Goal: Task Accomplishment & Management: Manage account settings

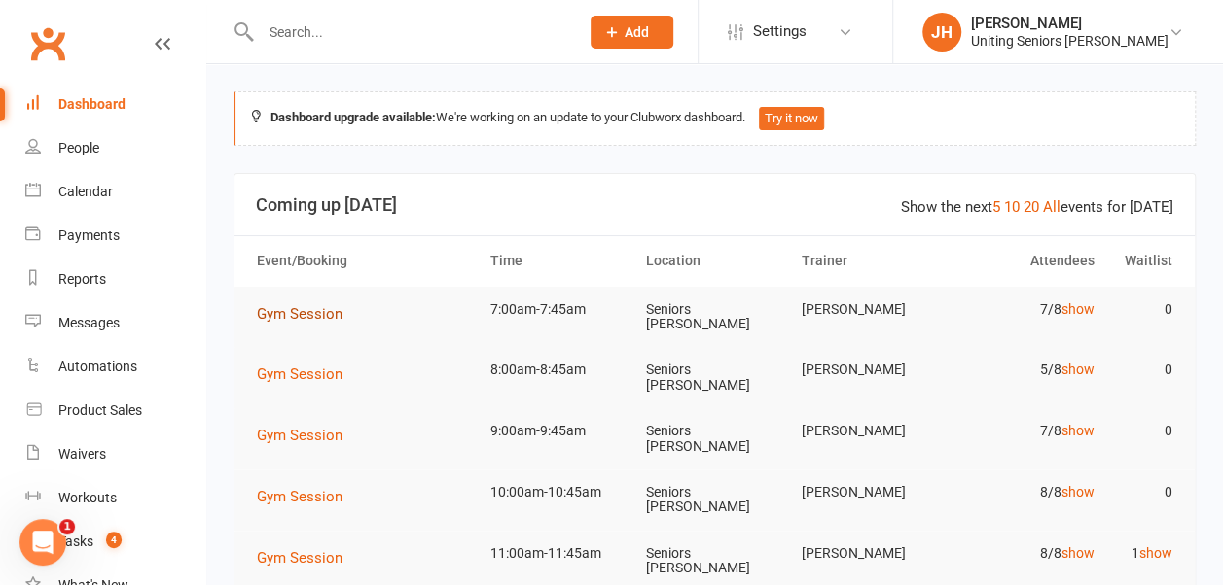
click at [303, 307] on span "Gym Session" at bounding box center [300, 314] width 86 height 18
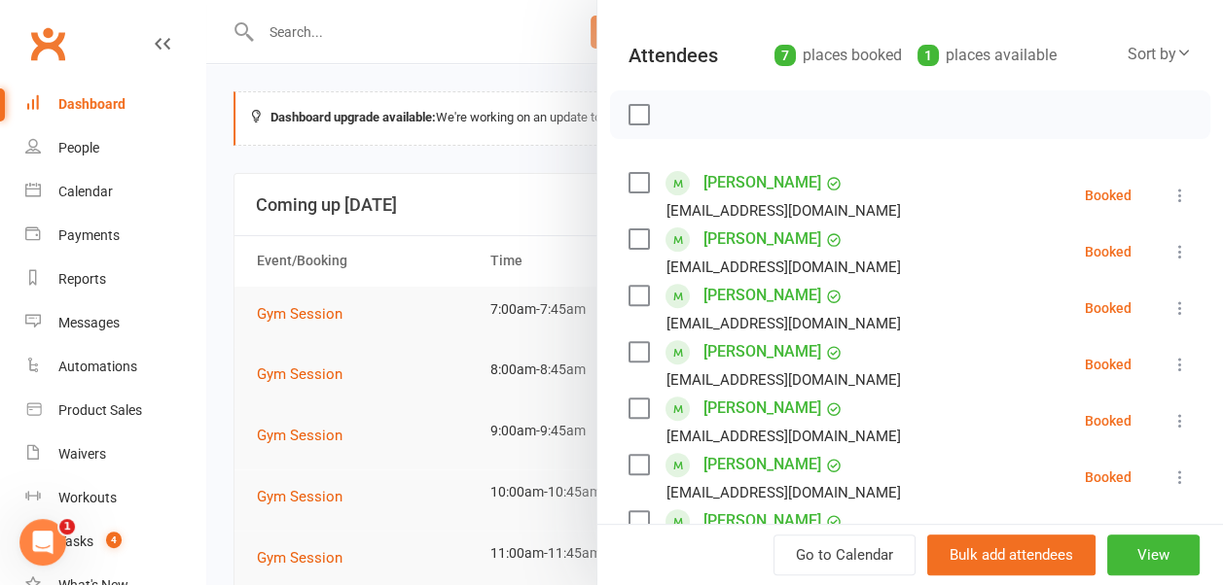
scroll to position [292, 0]
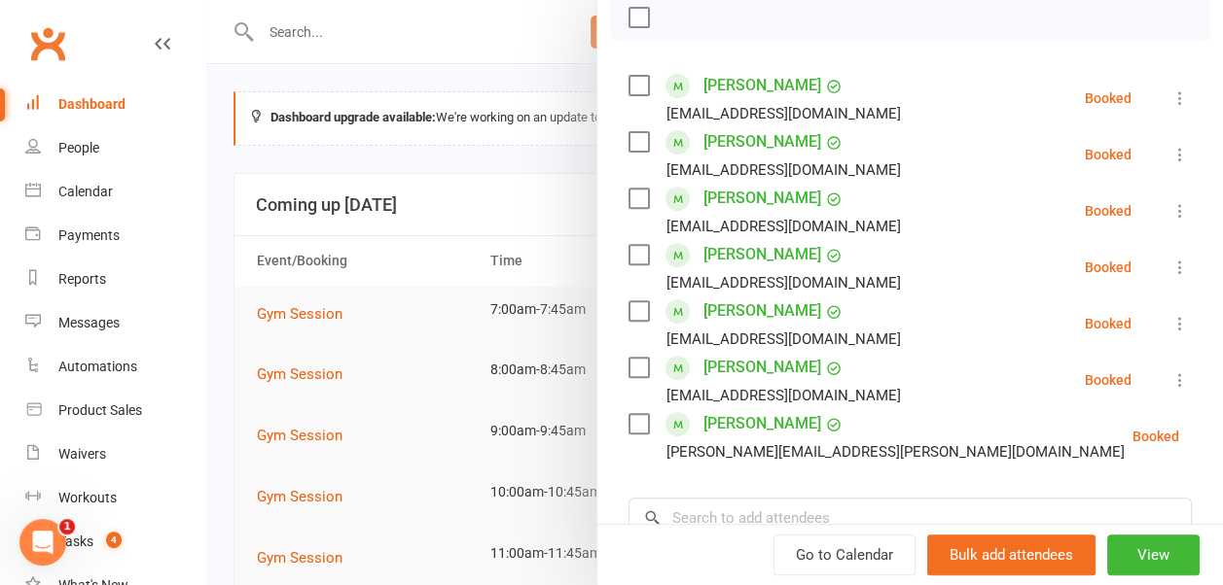
click at [1170, 95] on icon at bounding box center [1179, 98] width 19 height 19
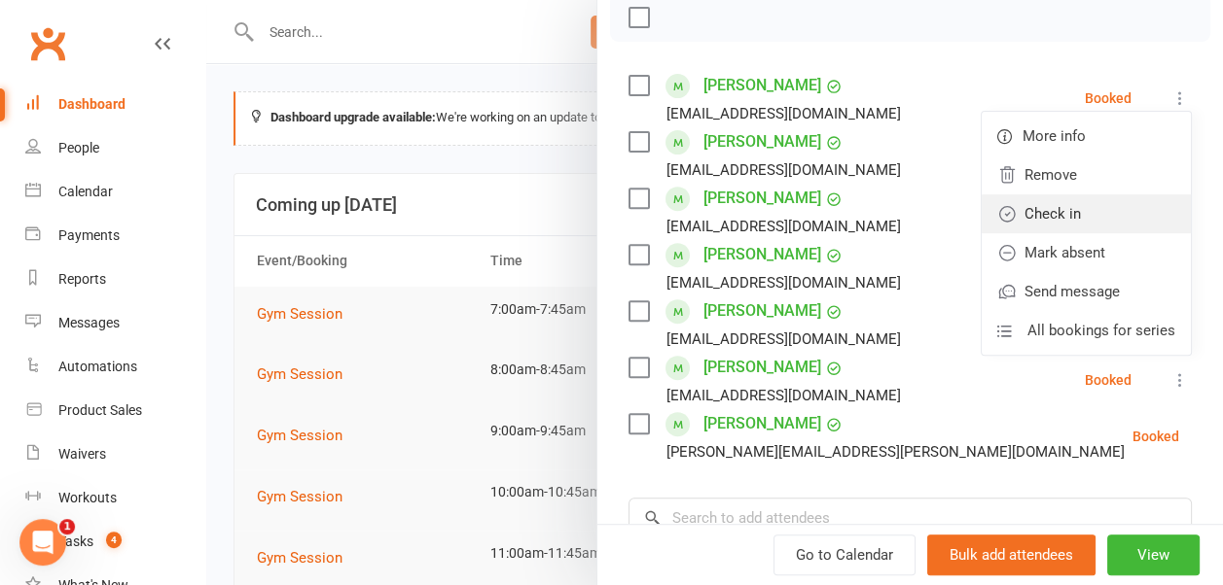
click at [1097, 217] on link "Check in" at bounding box center [1085, 214] width 209 height 39
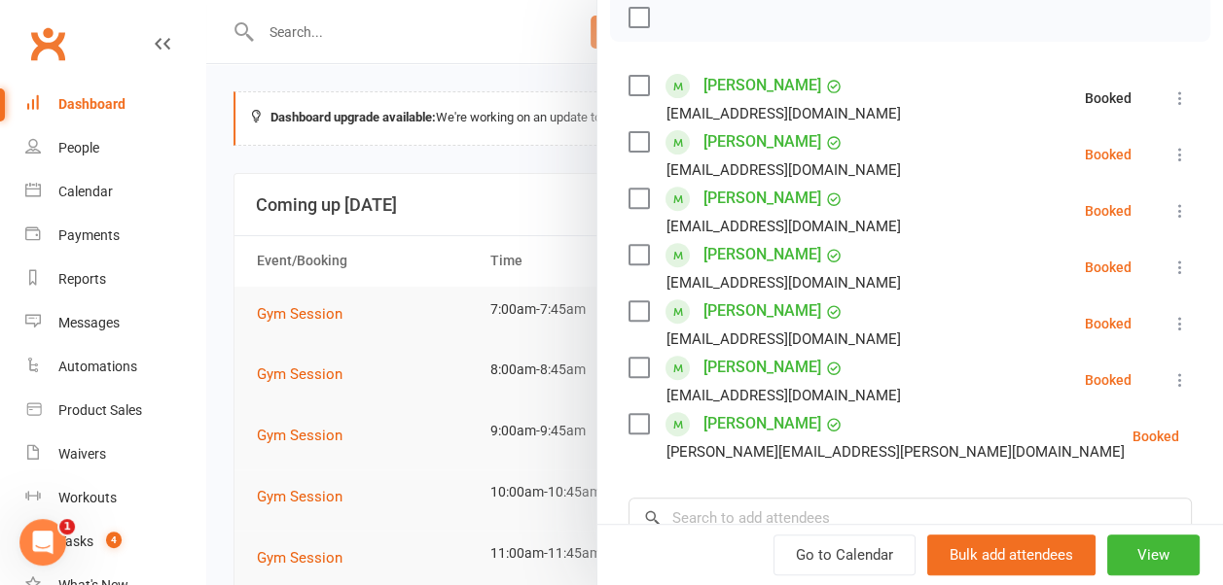
drag, startPoint x: 1147, startPoint y: 211, endPoint x: 1133, endPoint y: 220, distance: 16.2
click at [1170, 211] on icon at bounding box center [1179, 210] width 19 height 19
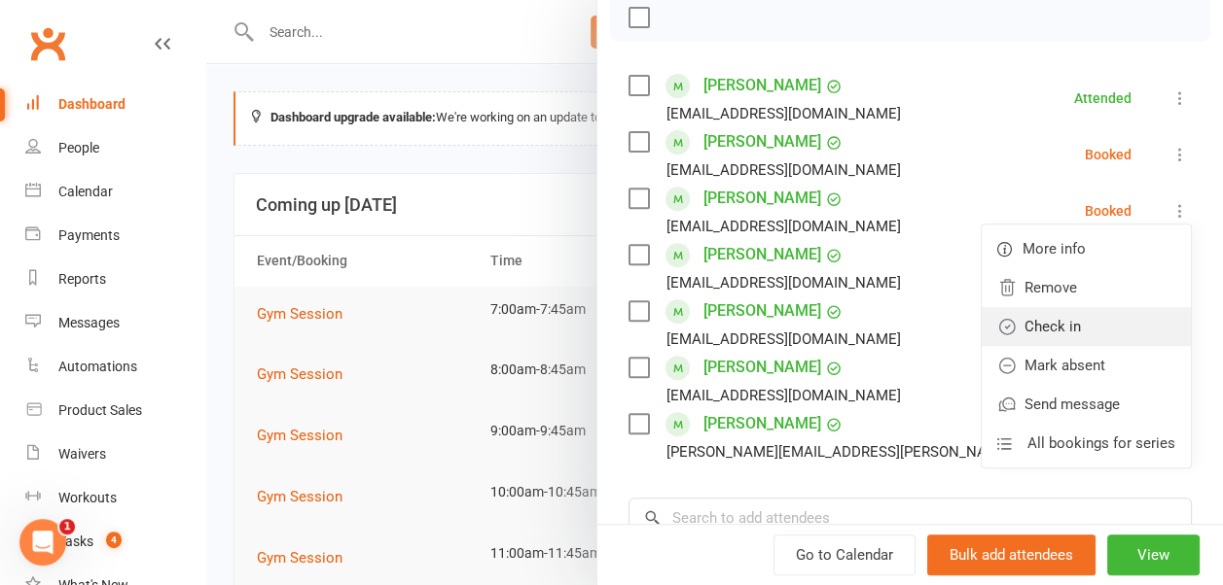
click at [1114, 325] on link "Check in" at bounding box center [1085, 326] width 209 height 39
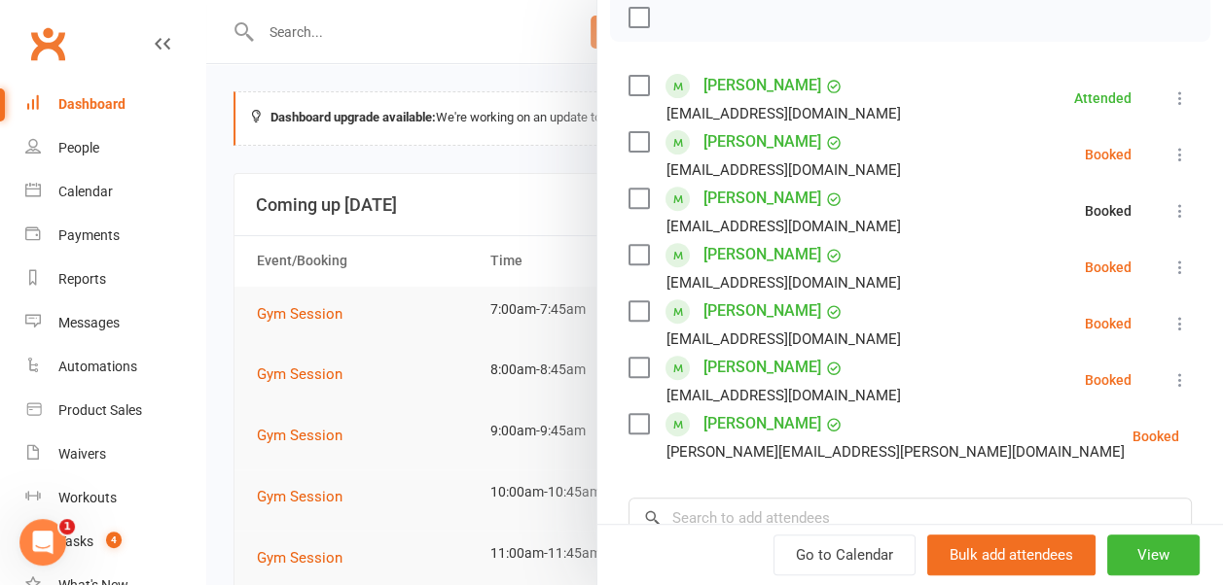
click at [1170, 260] on icon at bounding box center [1179, 267] width 19 height 19
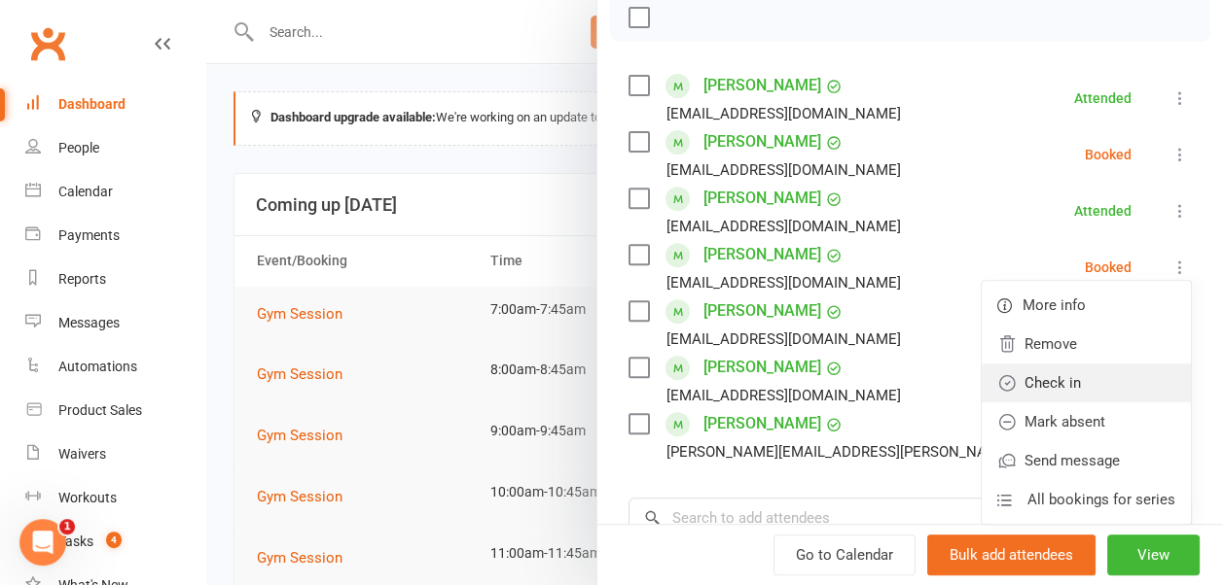
click at [1093, 387] on link "Check in" at bounding box center [1085, 383] width 209 height 39
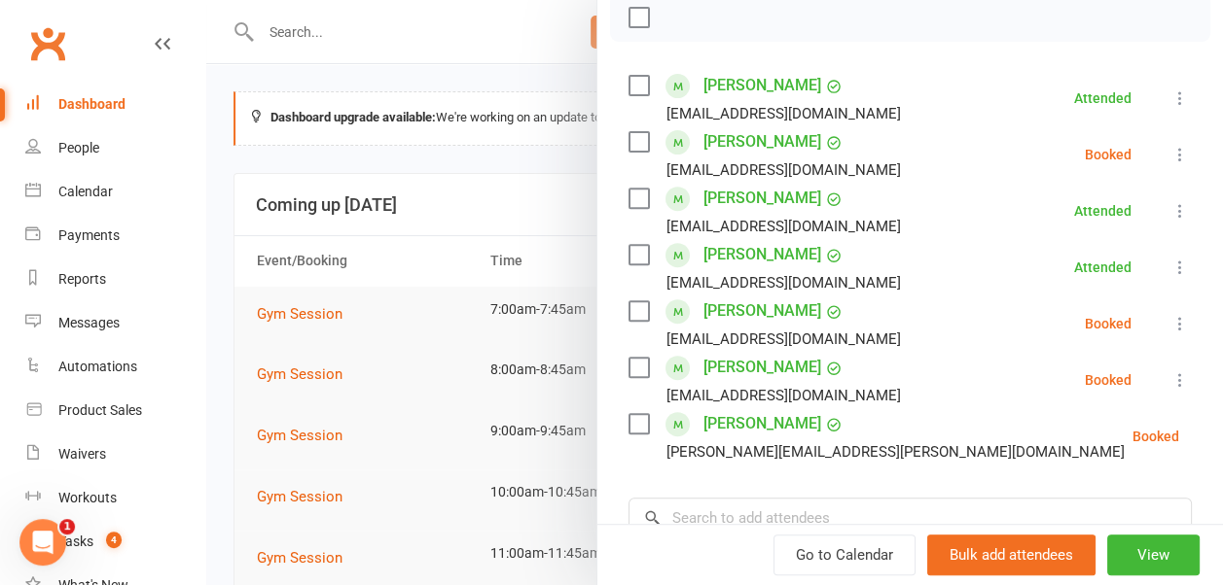
click at [1170, 323] on icon at bounding box center [1179, 323] width 19 height 19
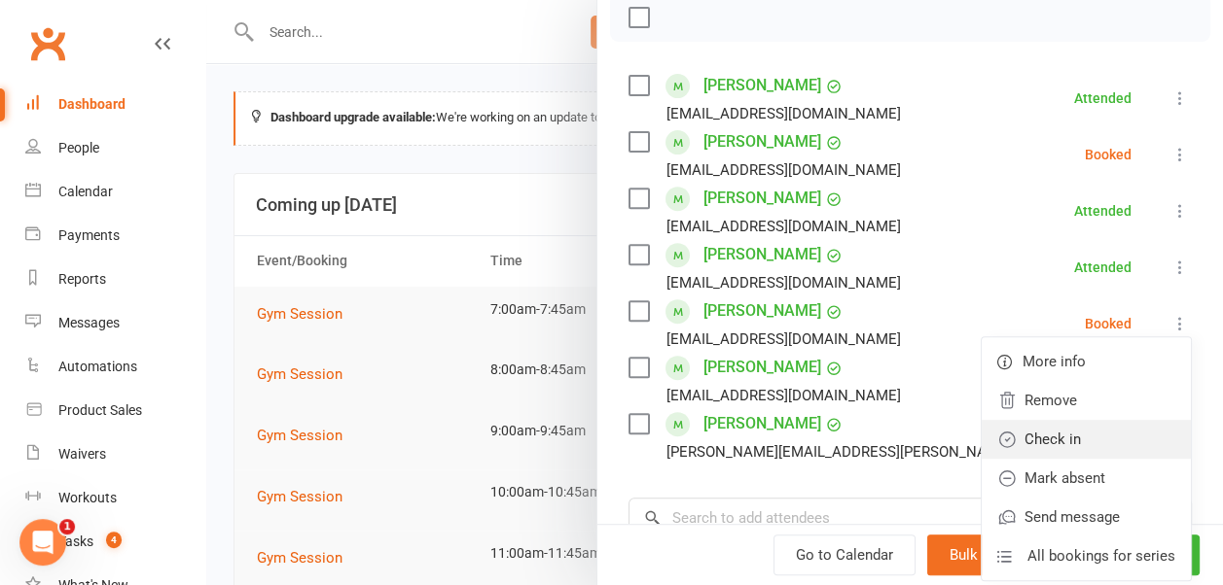
click at [1132, 436] on link "Check in" at bounding box center [1085, 439] width 209 height 39
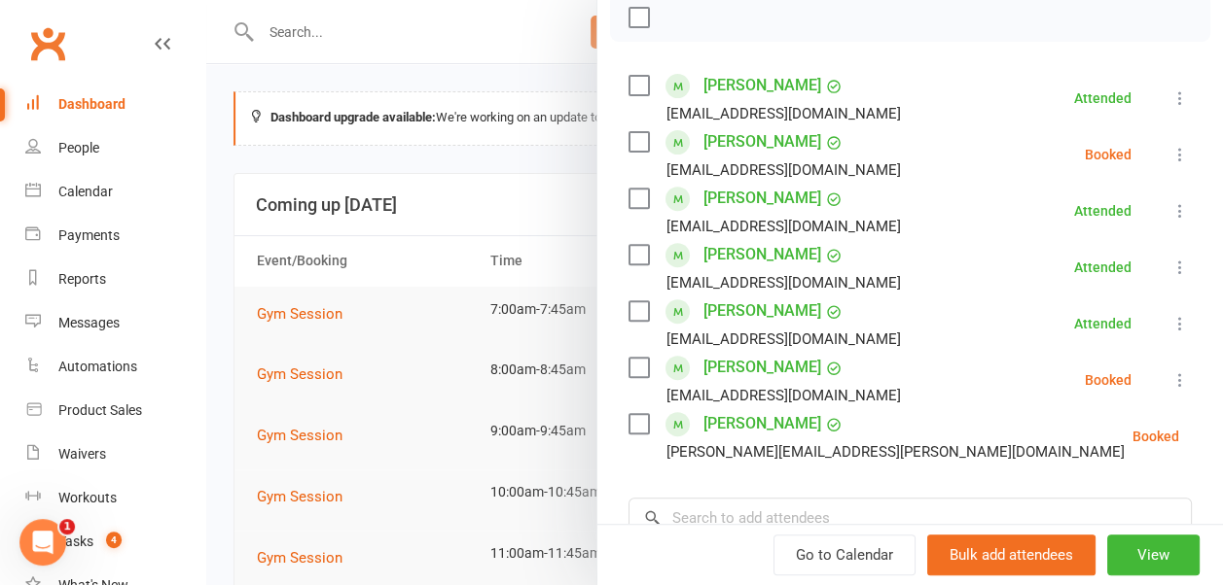
click at [514, 174] on div at bounding box center [714, 292] width 1016 height 585
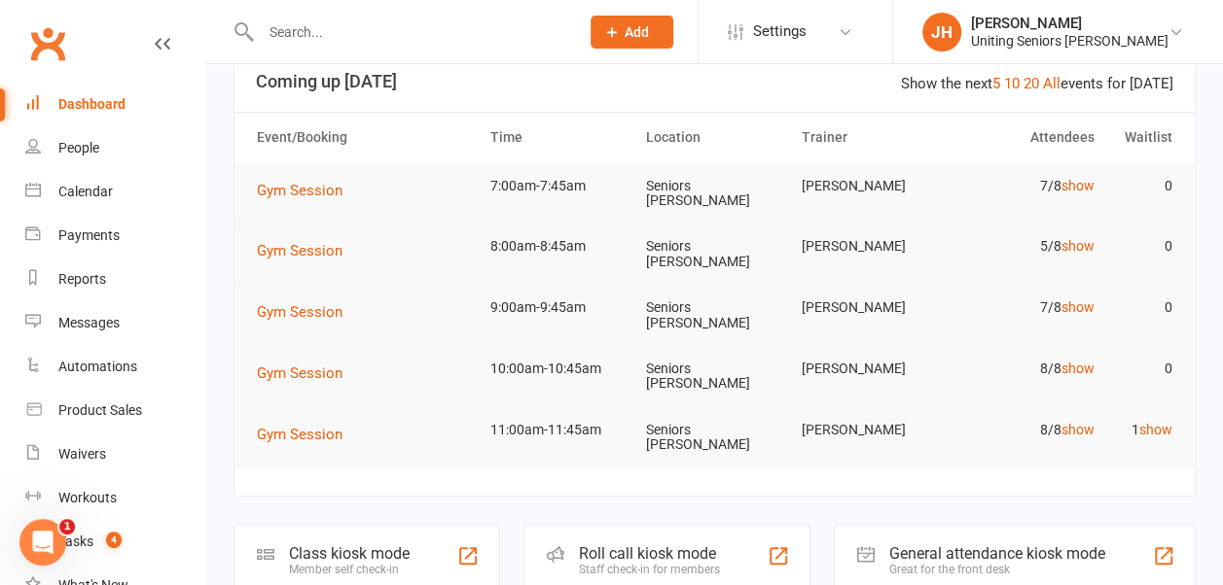
scroll to position [97, 0]
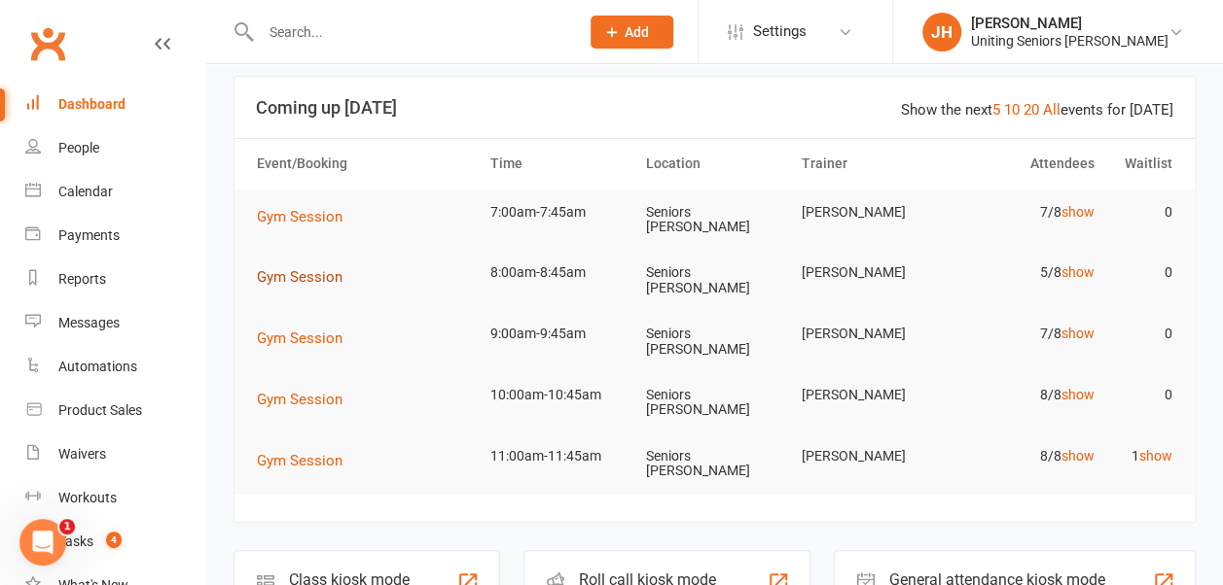
click at [325, 268] on span "Gym Session" at bounding box center [300, 277] width 86 height 18
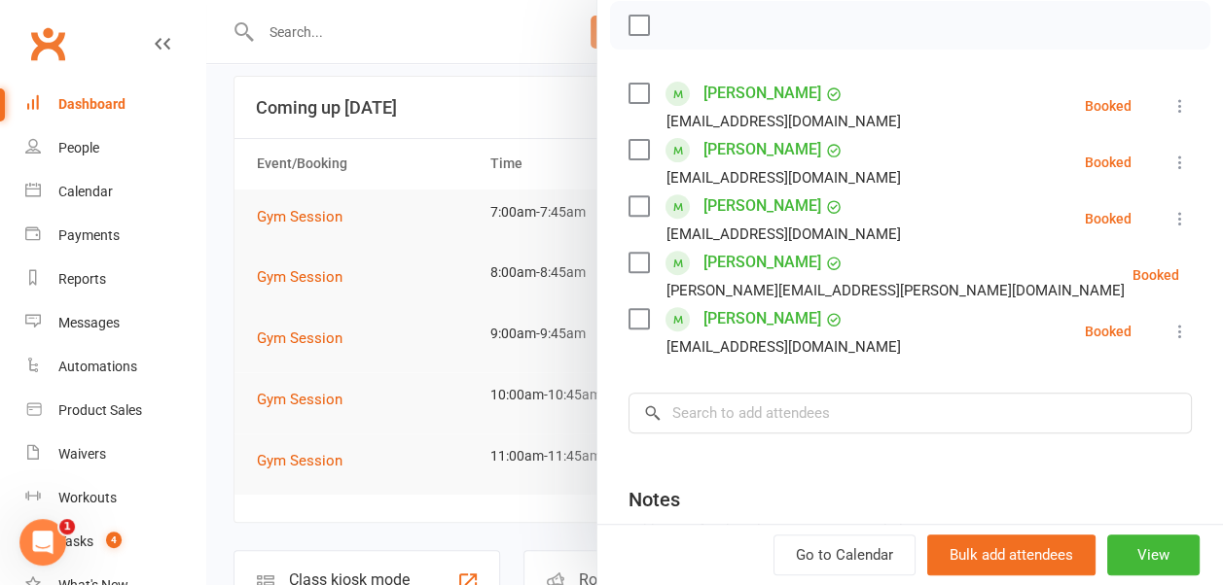
scroll to position [292, 0]
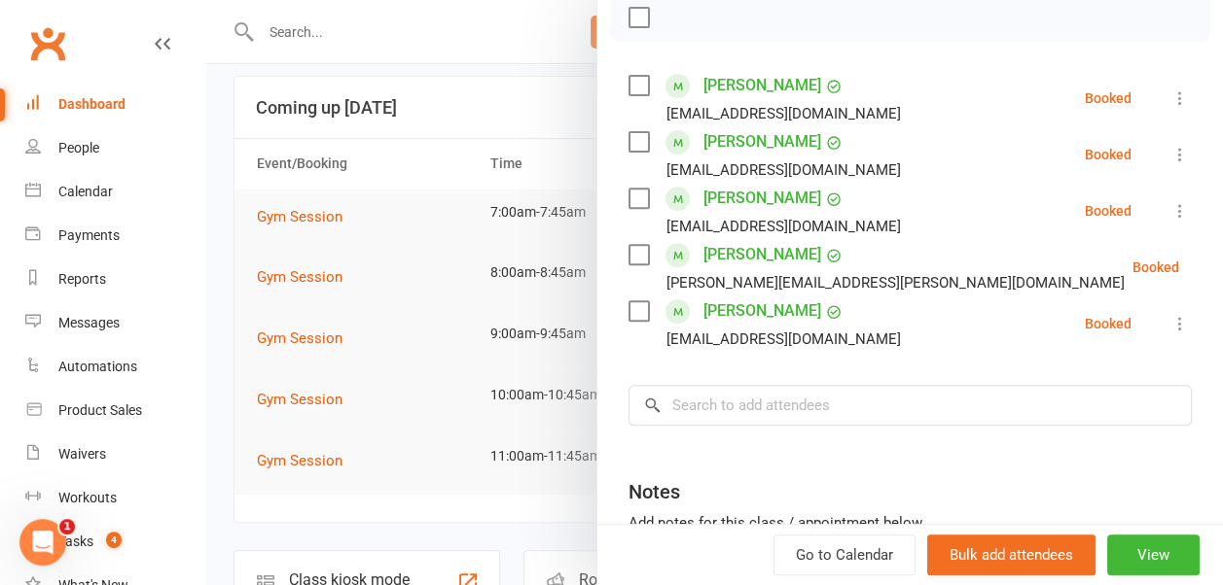
click at [543, 239] on div at bounding box center [714, 292] width 1016 height 585
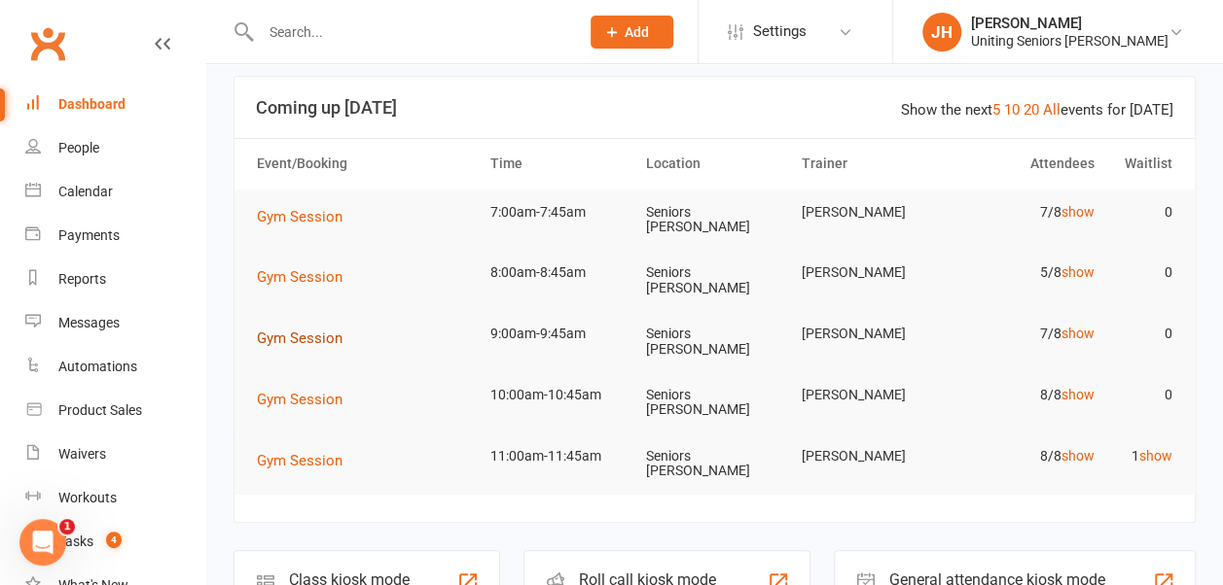
click at [294, 337] on span "Gym Session" at bounding box center [300, 339] width 86 height 18
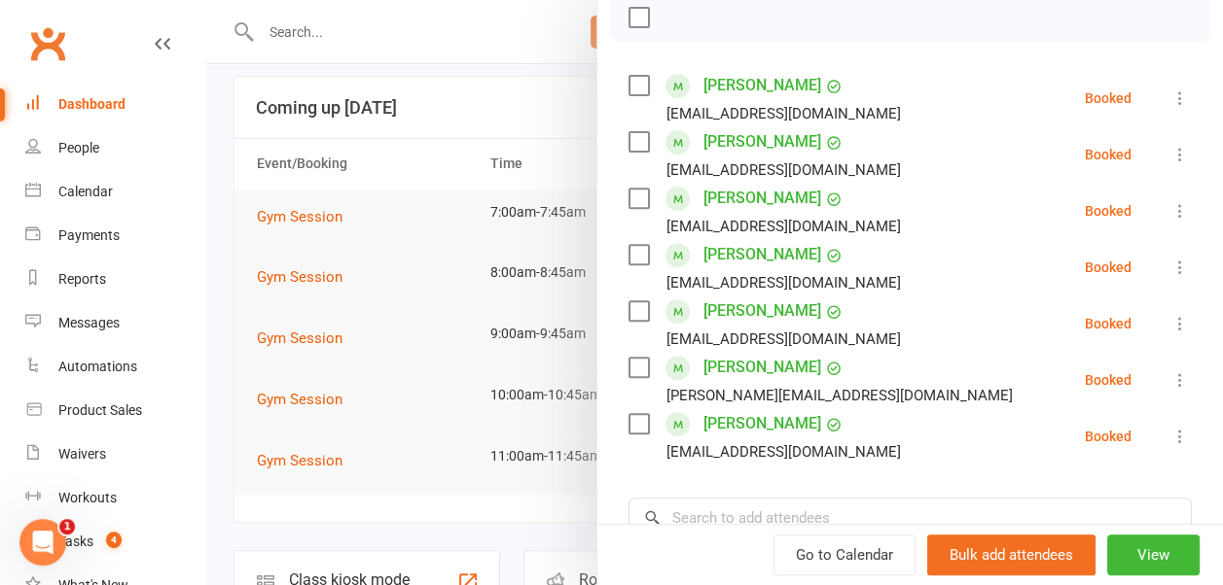
scroll to position [389, 0]
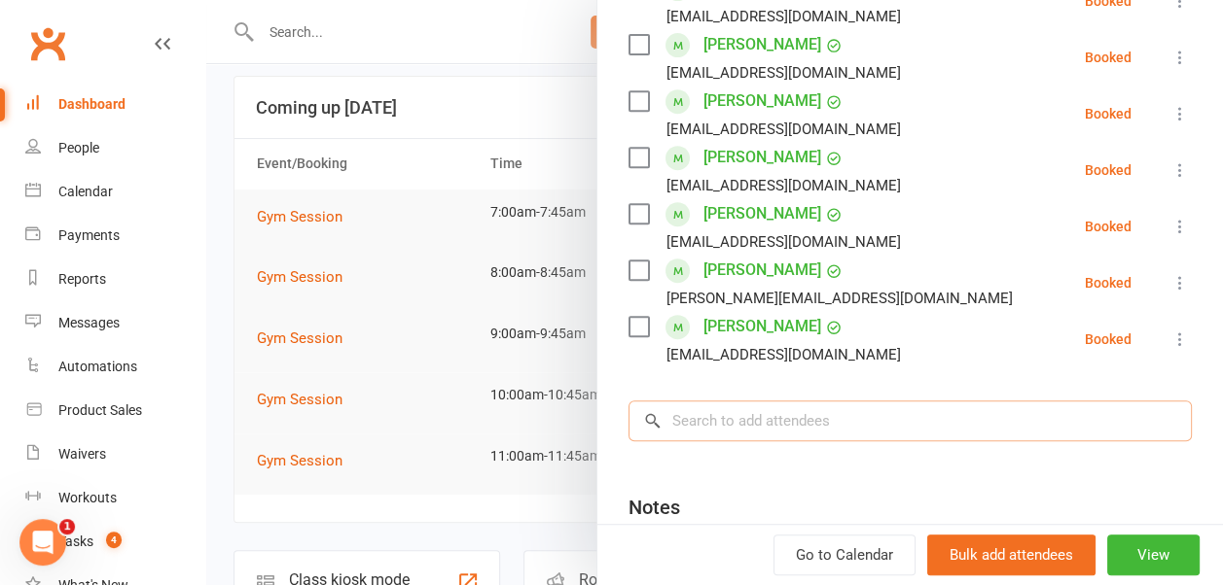
click at [751, 407] on input "search" at bounding box center [909, 421] width 563 height 41
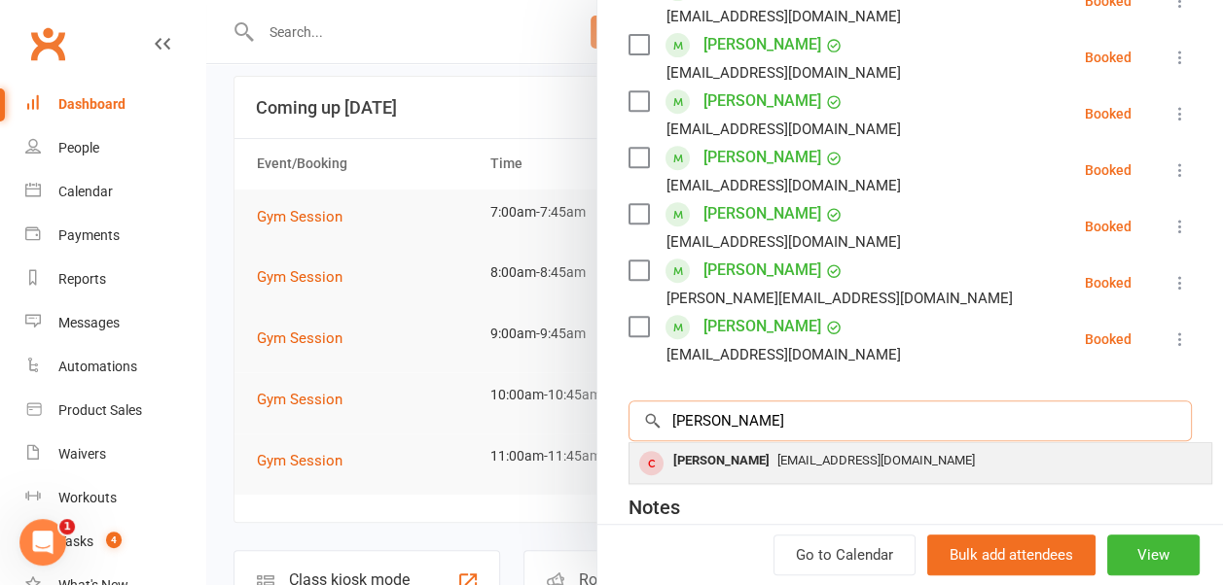
type input "[PERSON_NAME]"
click at [777, 463] on span "[EMAIL_ADDRESS][DOMAIN_NAME]" at bounding box center [875, 460] width 197 height 15
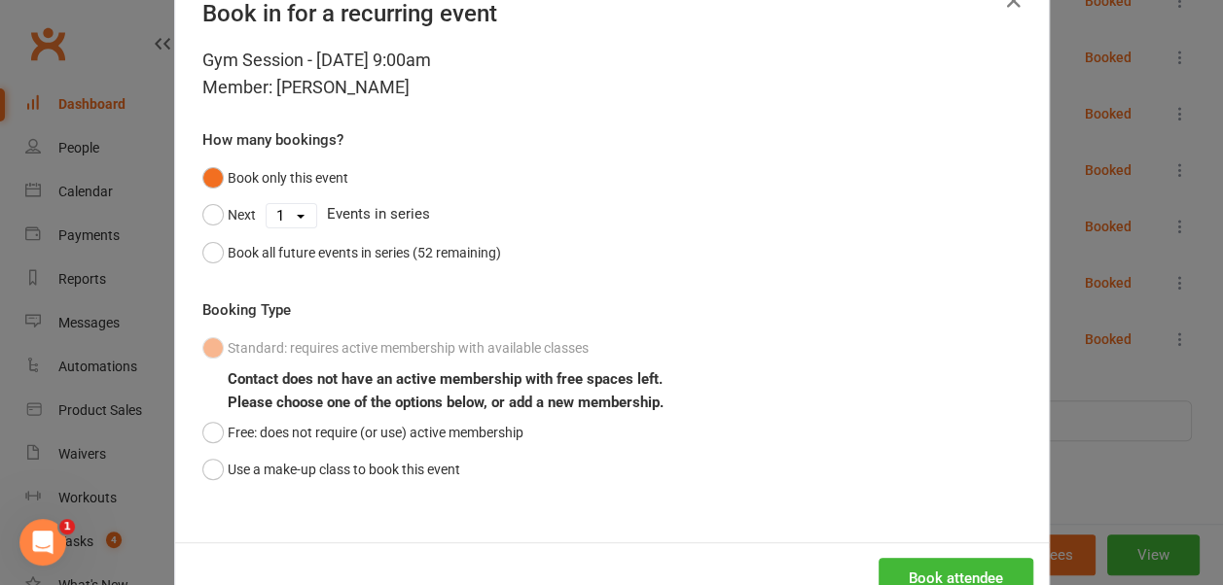
scroll to position [97, 0]
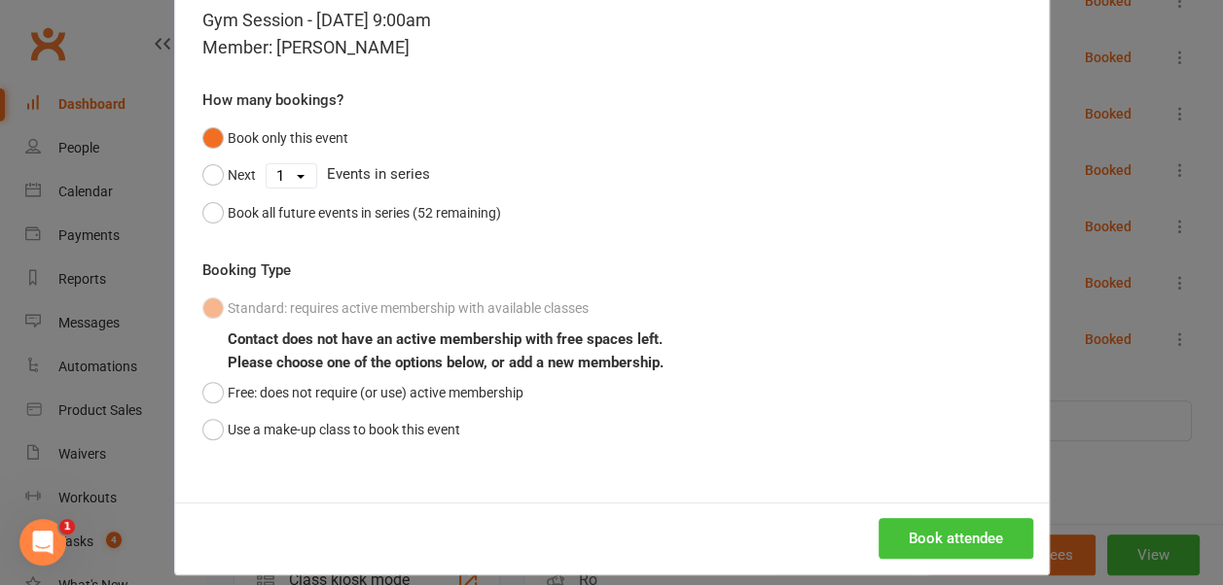
click at [953, 555] on button "Book attendee" at bounding box center [955, 538] width 155 height 41
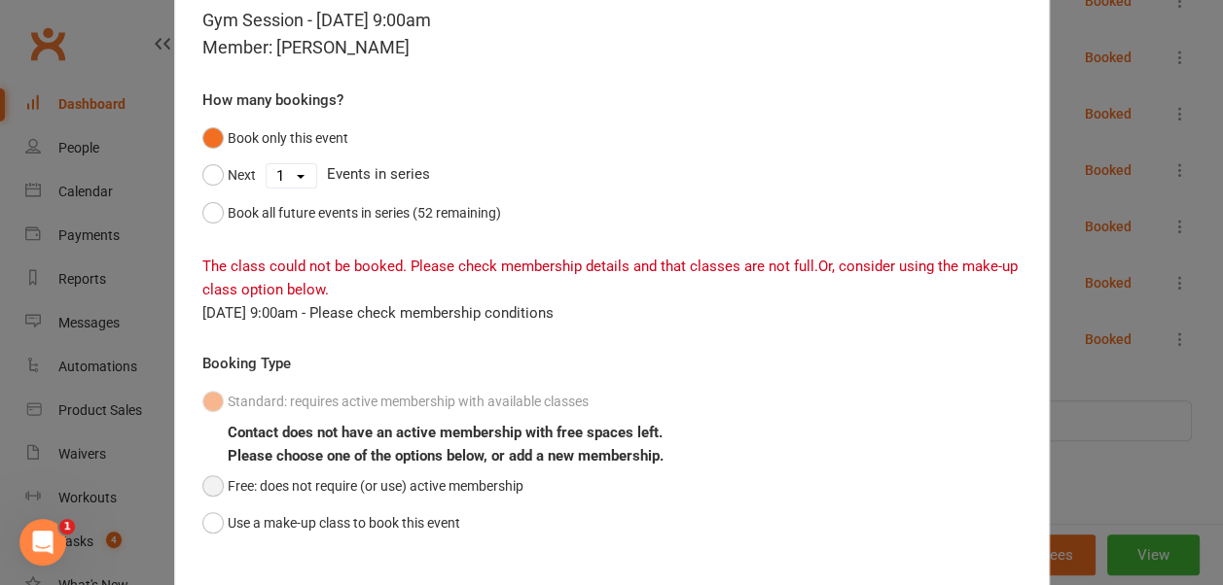
click at [231, 477] on button "Free: does not require (or use) active membership" at bounding box center [362, 486] width 321 height 37
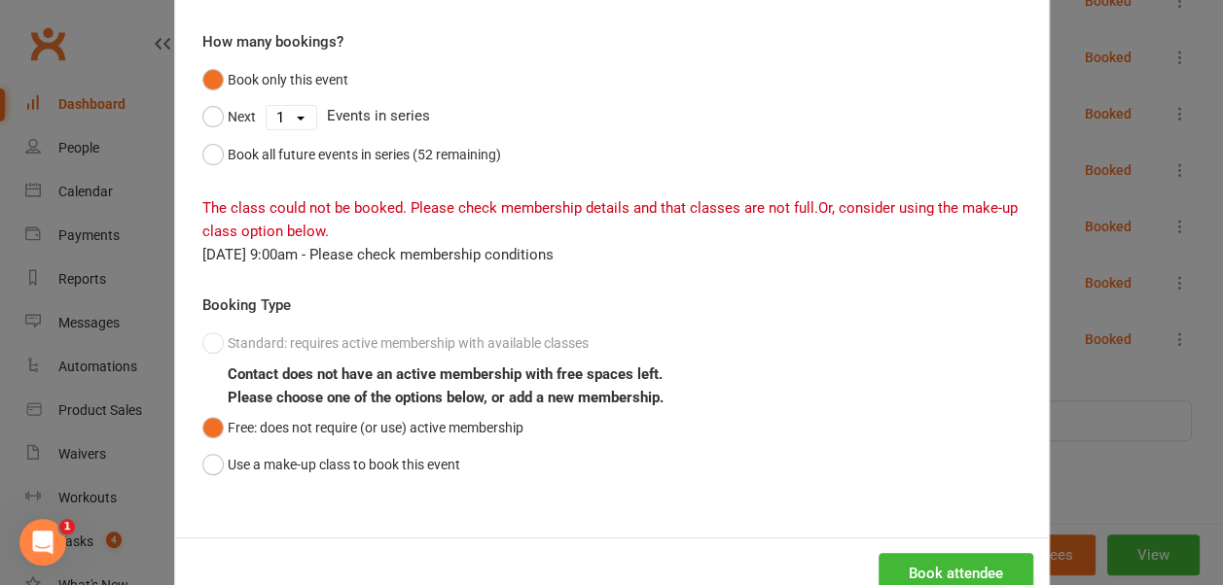
scroll to position [208, 0]
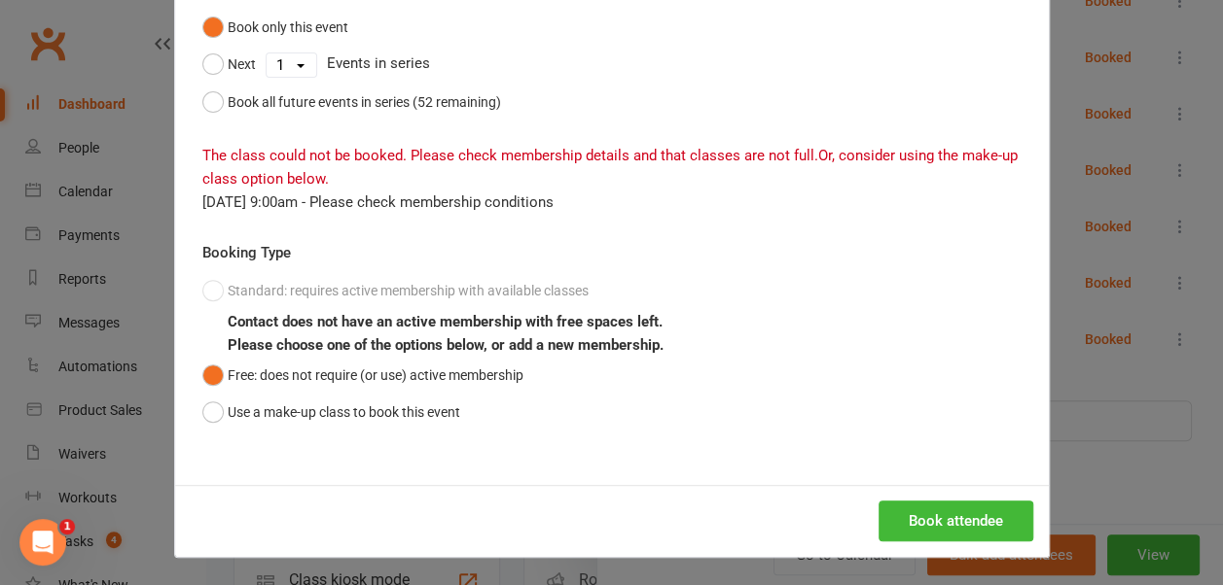
click at [959, 543] on div "Book attendee" at bounding box center [611, 521] width 873 height 72
click at [959, 527] on button "Book attendee" at bounding box center [955, 521] width 155 height 41
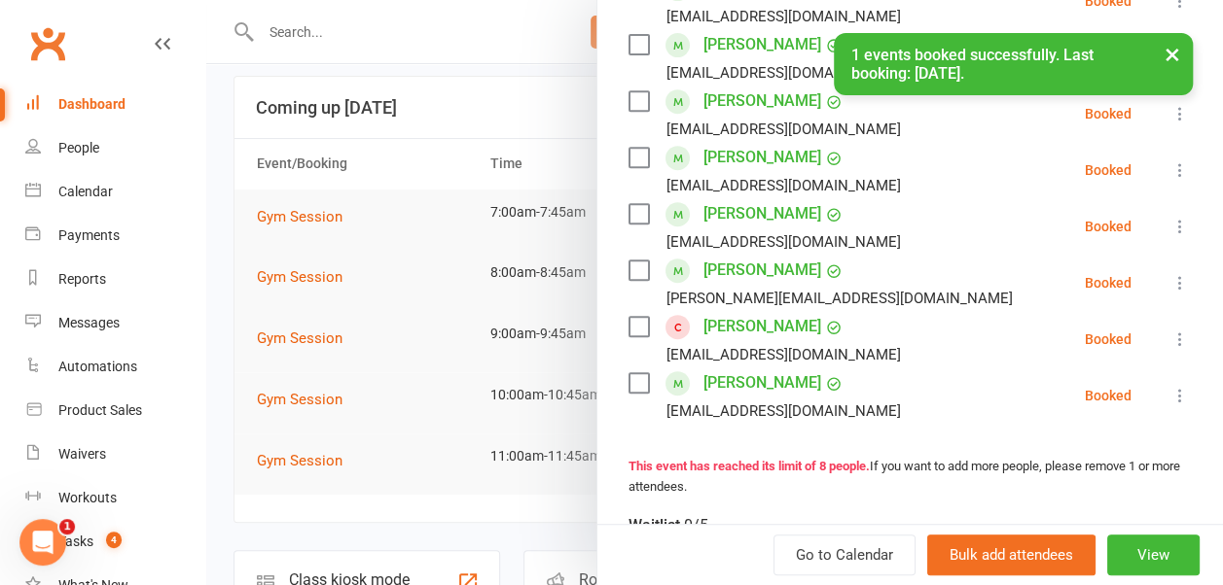
click at [549, 280] on div at bounding box center [714, 292] width 1016 height 585
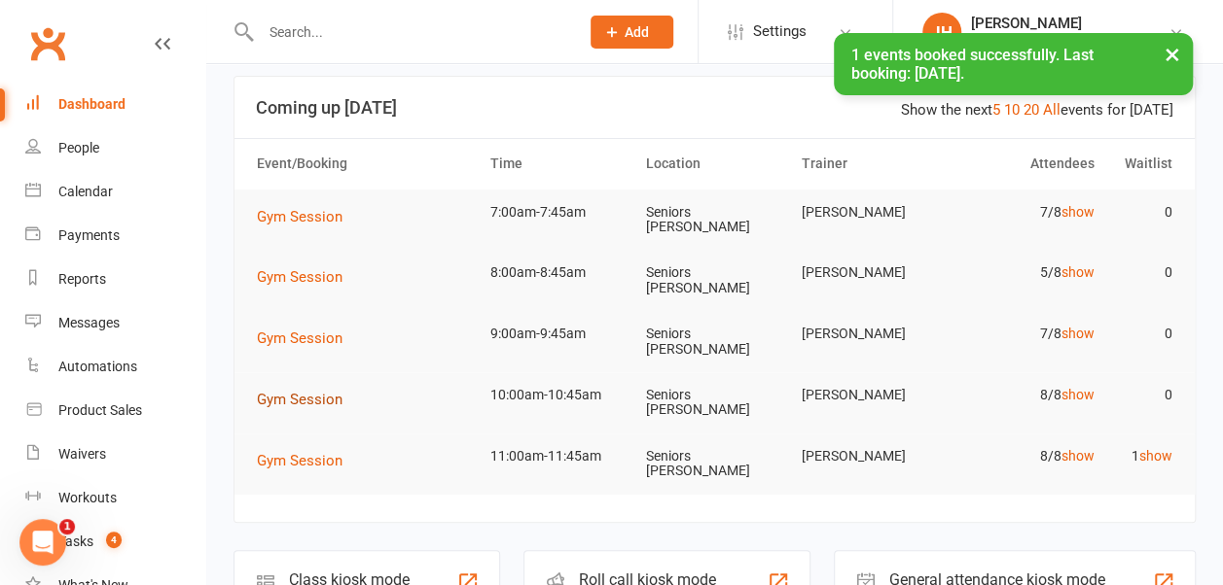
click at [283, 395] on span "Gym Session" at bounding box center [300, 400] width 86 height 18
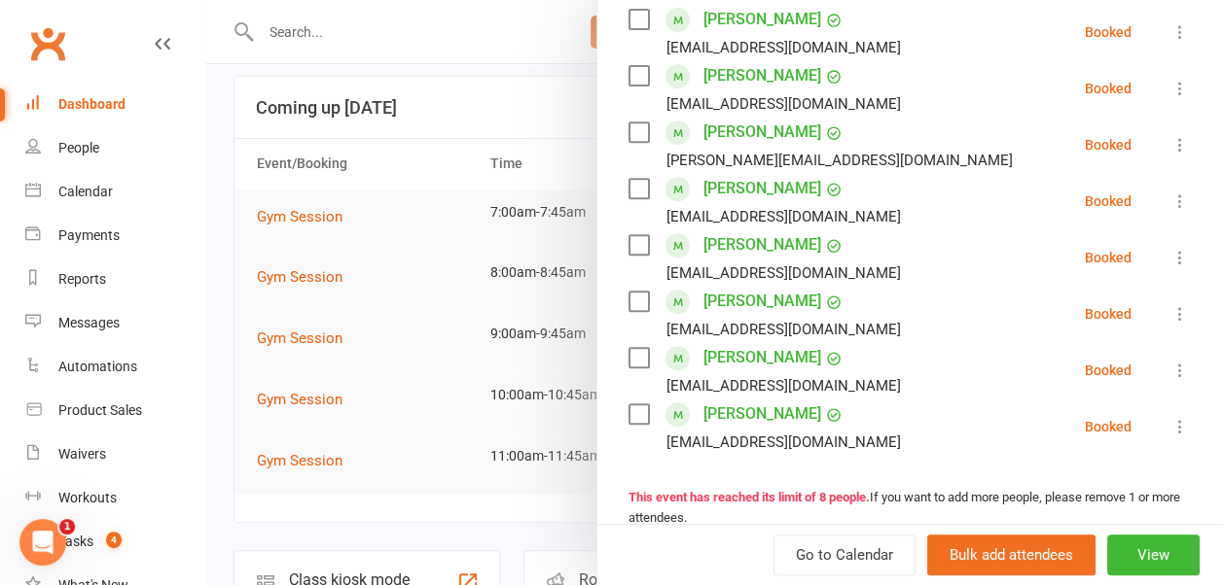
scroll to position [389, 0]
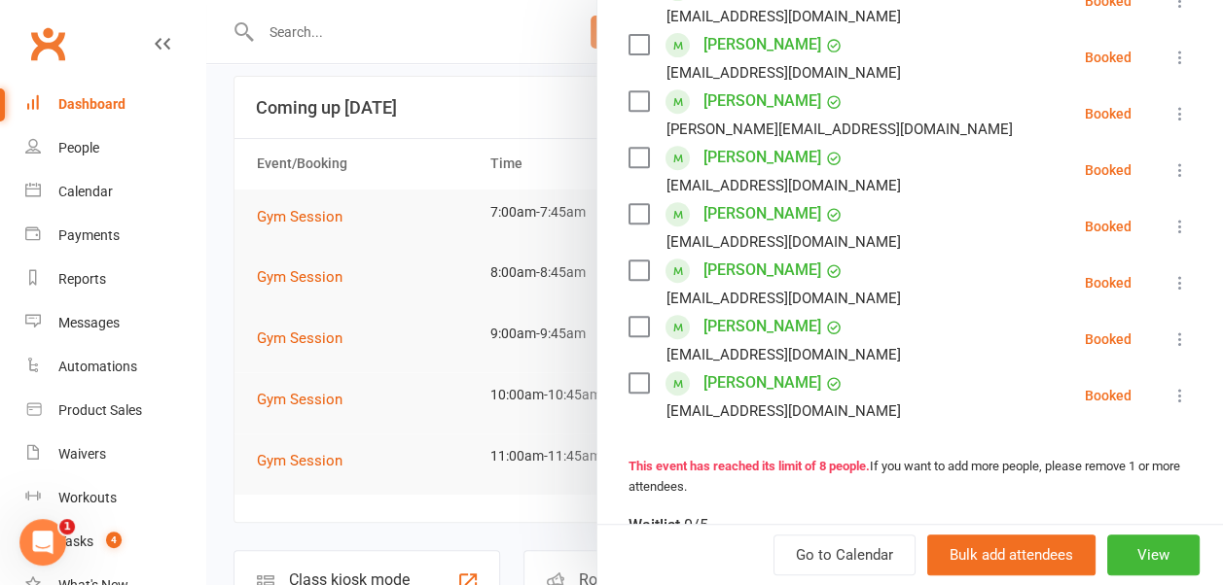
click at [379, 362] on div at bounding box center [714, 292] width 1016 height 585
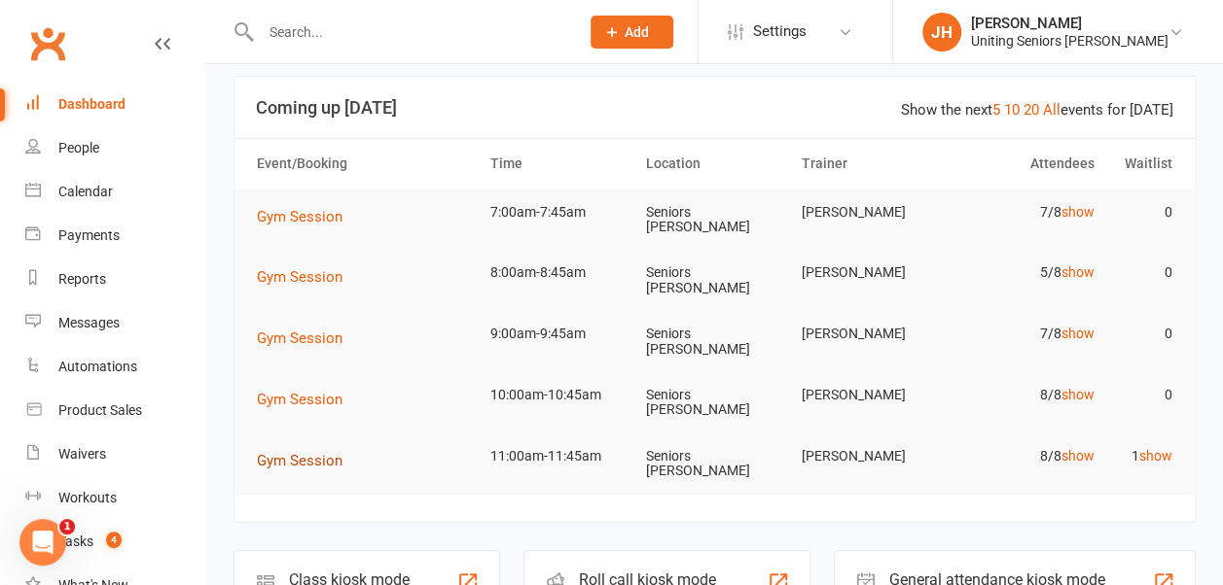
click at [303, 461] on span "Gym Session" at bounding box center [300, 461] width 86 height 18
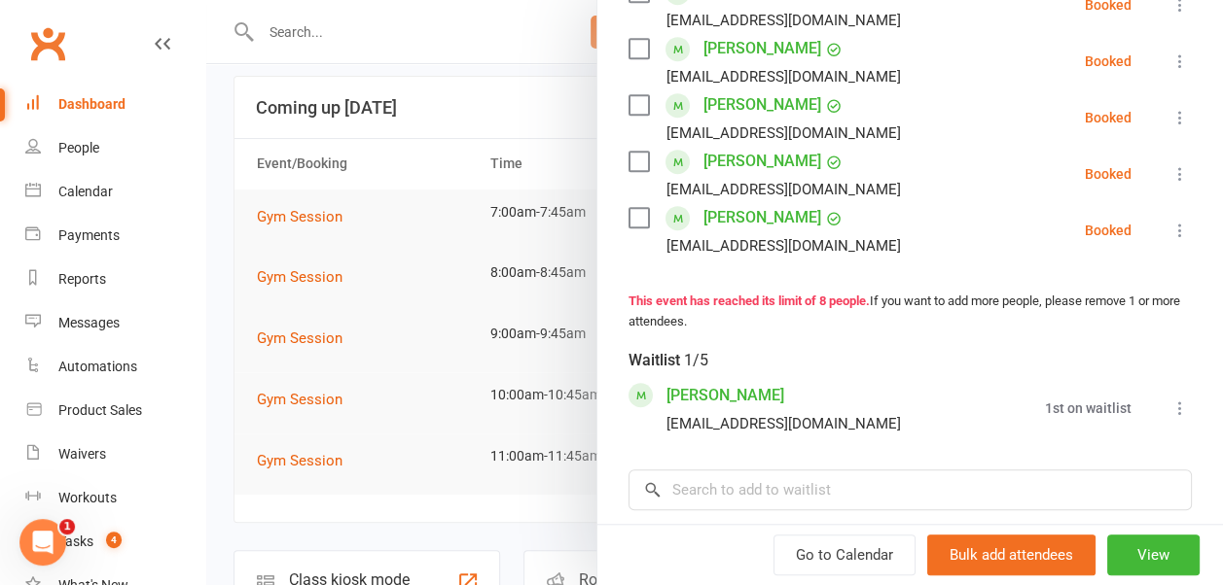
scroll to position [584, 0]
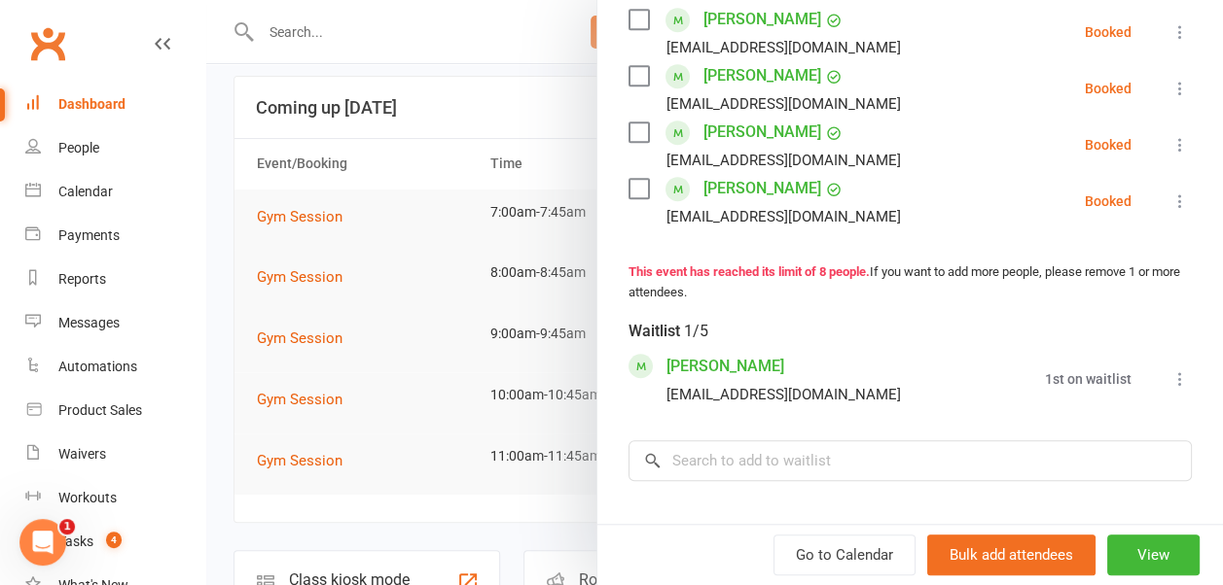
click at [482, 276] on div at bounding box center [714, 292] width 1016 height 585
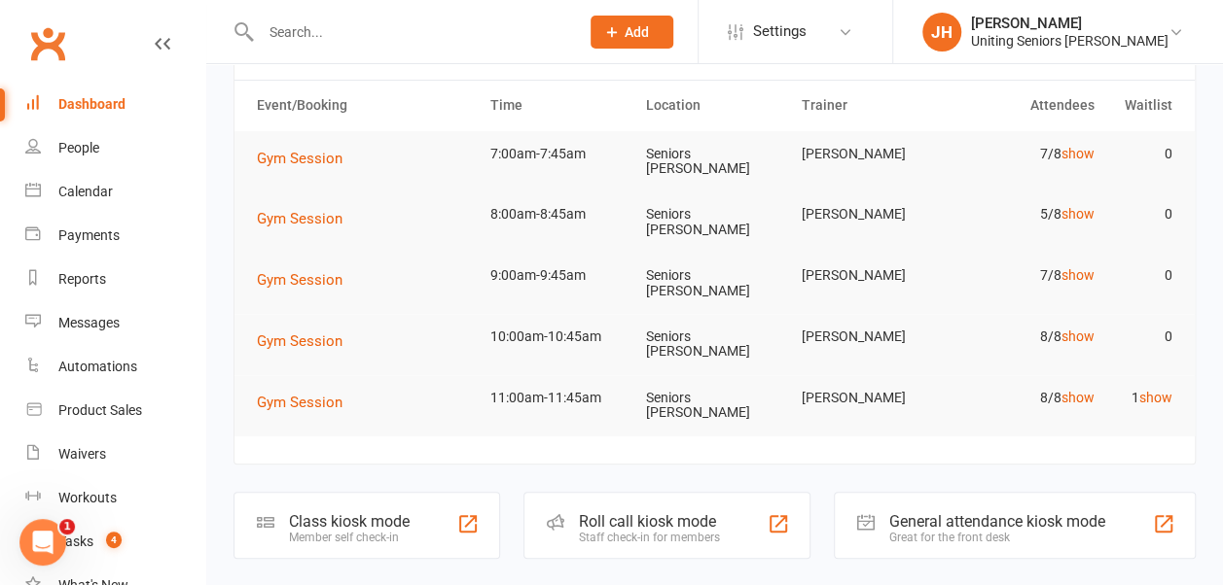
scroll to position [195, 0]
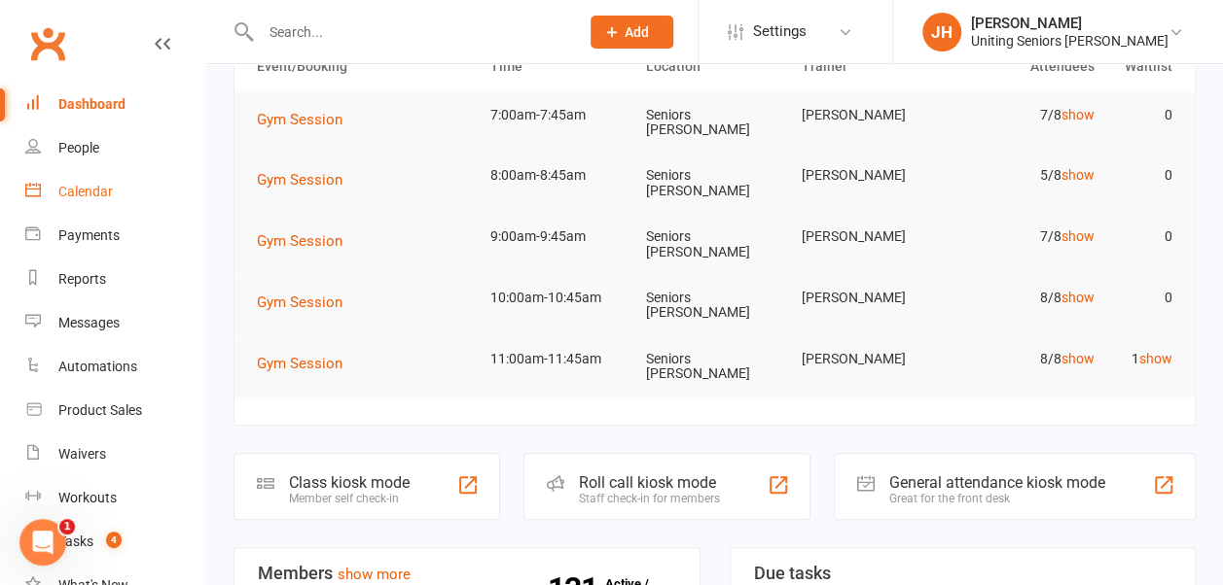
click at [105, 209] on link "Calendar" at bounding box center [115, 192] width 180 height 44
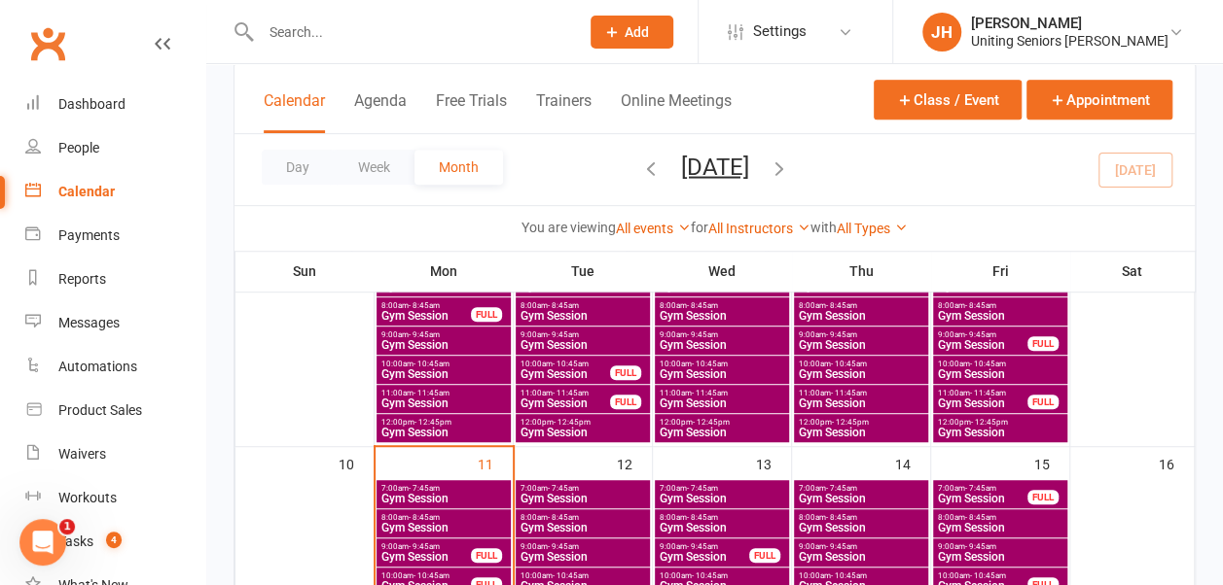
scroll to position [486, 0]
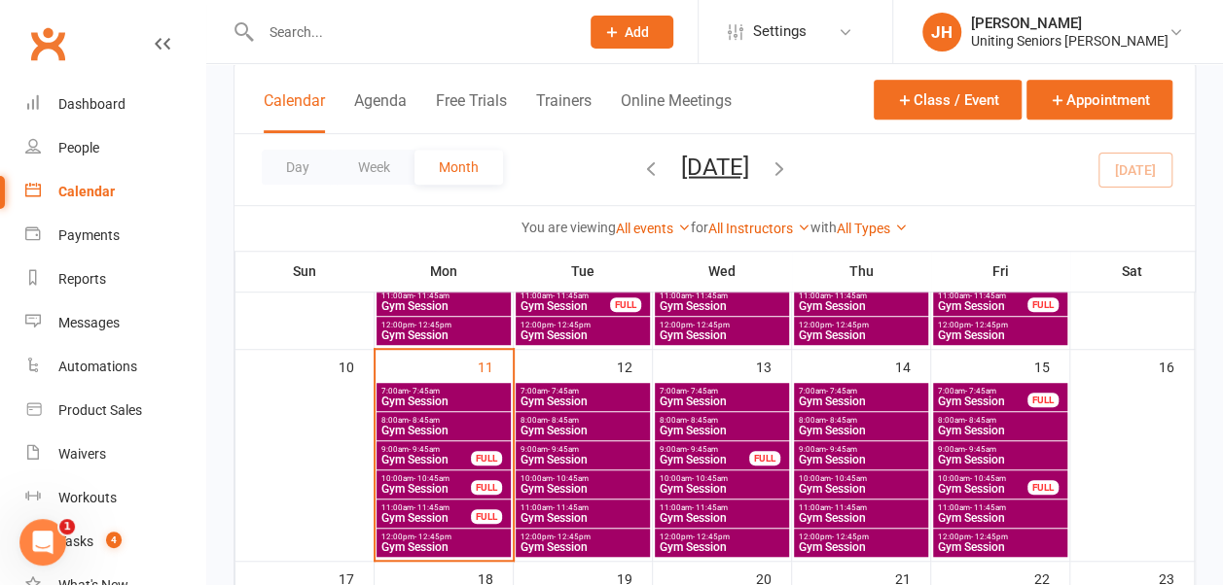
click at [473, 545] on span "Gym Session" at bounding box center [443, 548] width 126 height 12
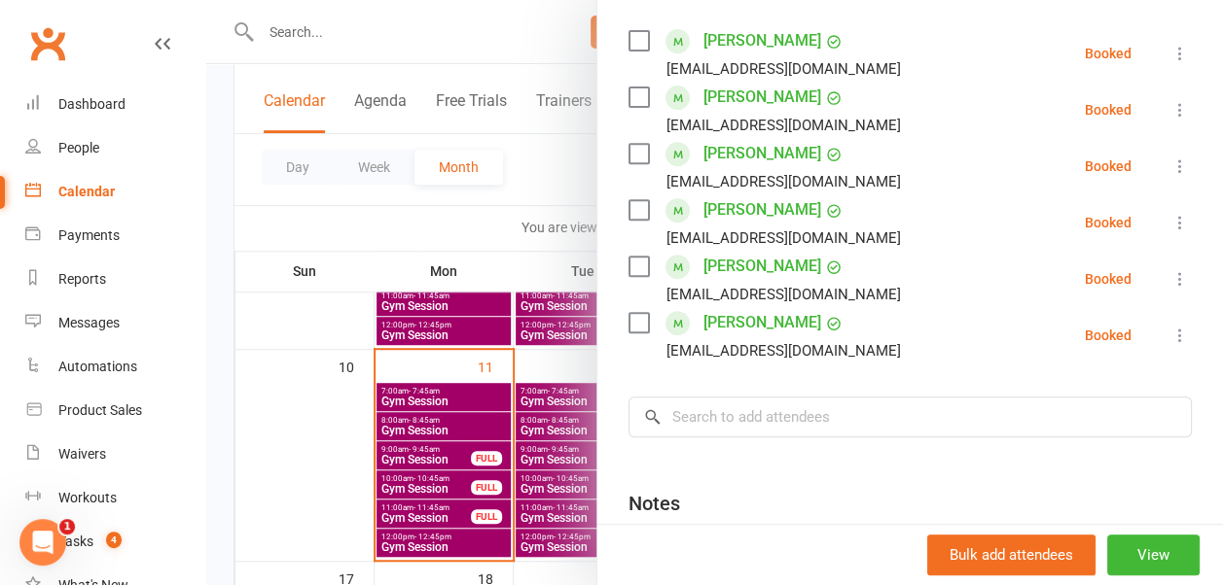
scroll to position [292, 0]
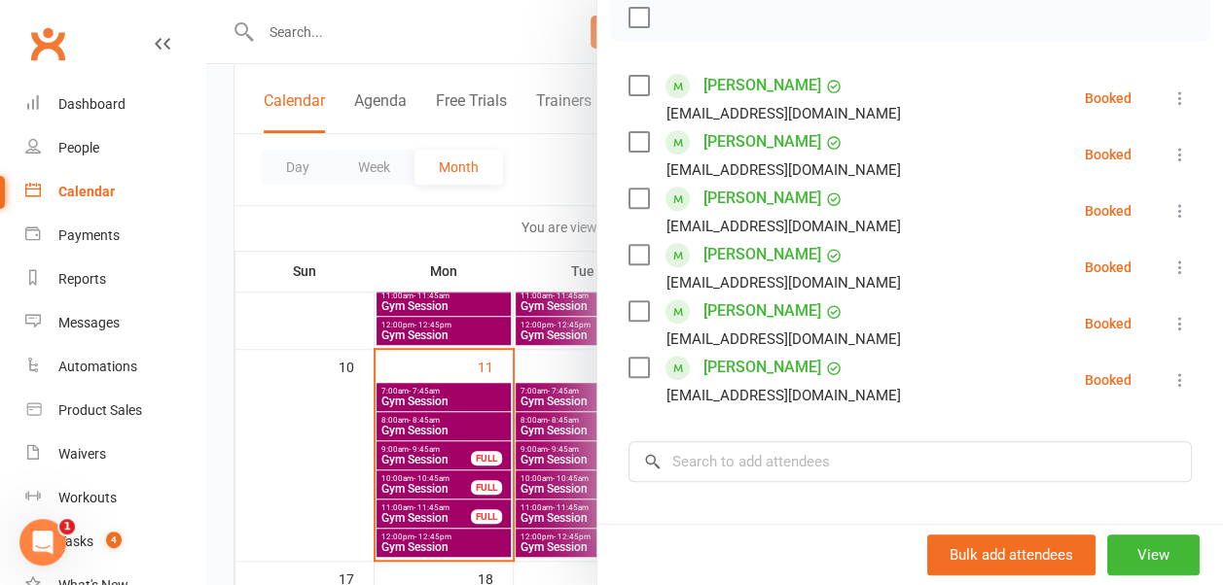
click at [558, 163] on div at bounding box center [714, 292] width 1016 height 585
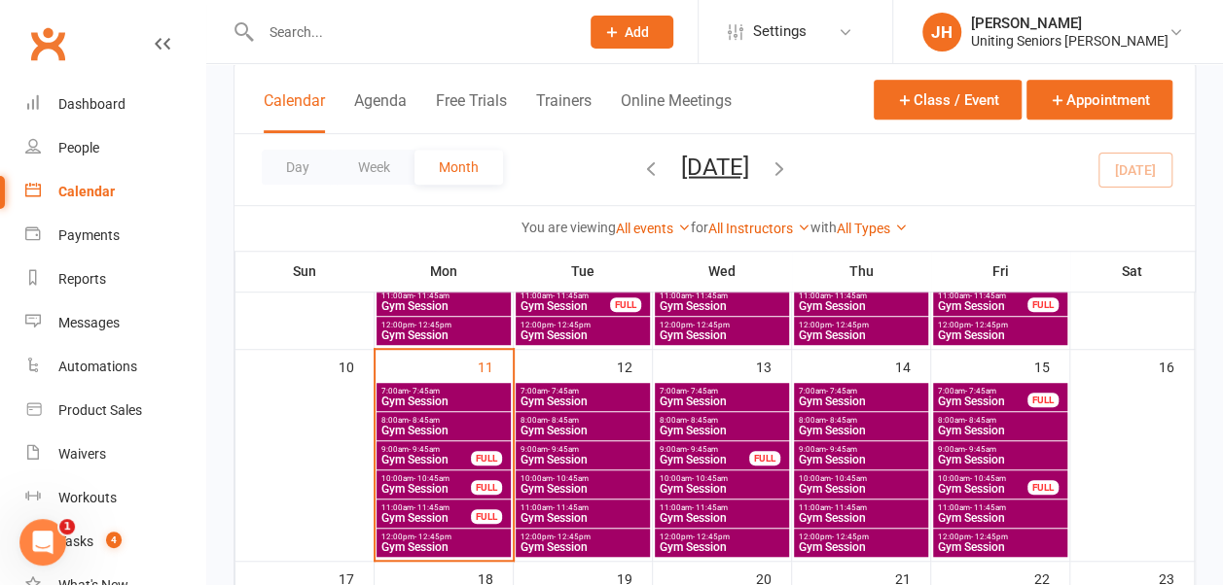
click at [301, 26] on input "text" at bounding box center [410, 31] width 310 height 27
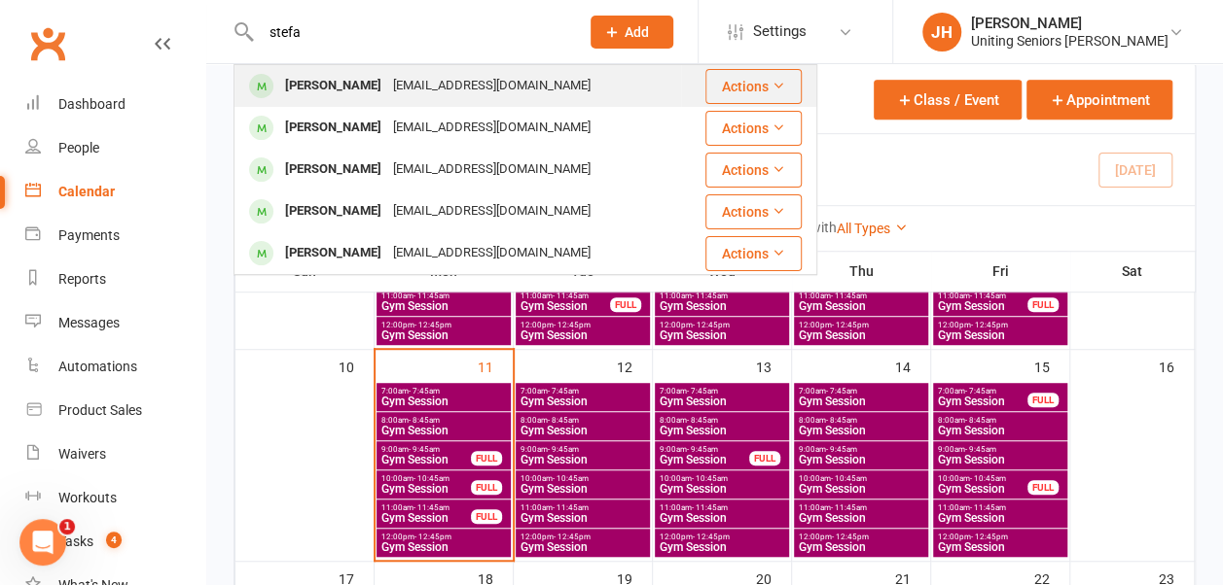
type input "stefa"
click at [478, 101] on div "[PERSON_NAME] [EMAIL_ADDRESS][DOMAIN_NAME]" at bounding box center [457, 86] width 444 height 40
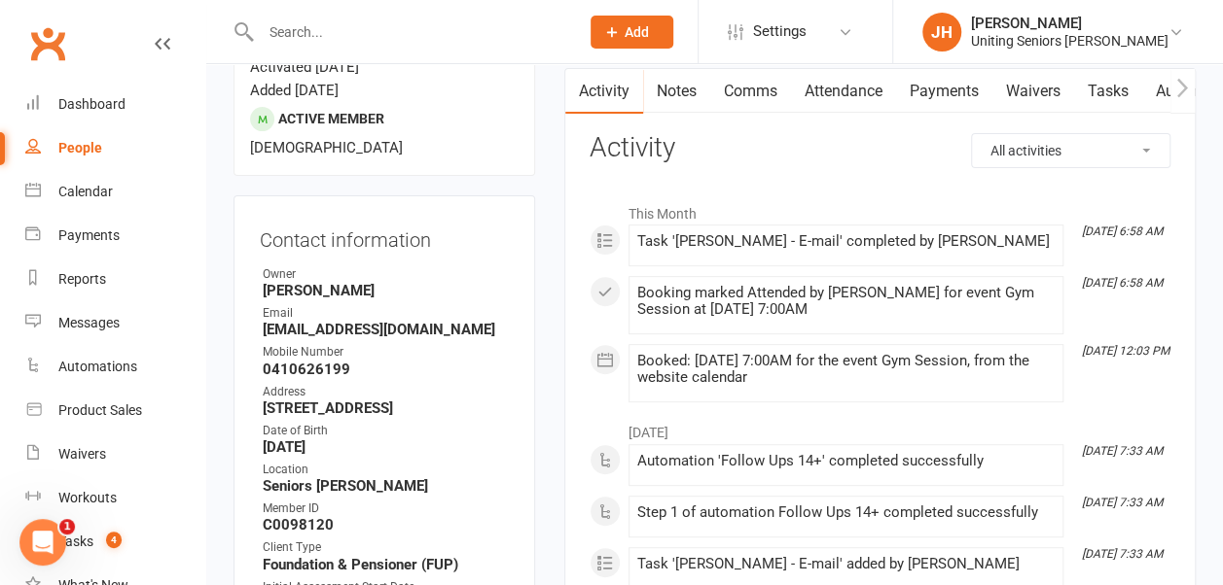
scroll to position [195, 0]
click at [62, 117] on link "Dashboard" at bounding box center [115, 105] width 180 height 44
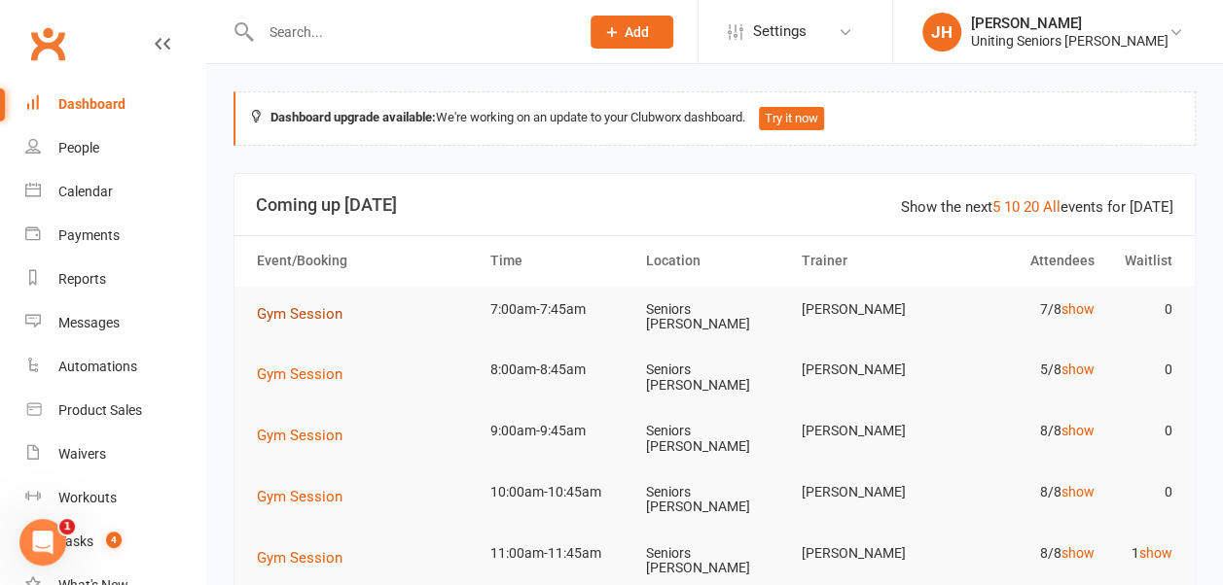
click at [296, 321] on button "Gym Session" at bounding box center [306, 313] width 99 height 23
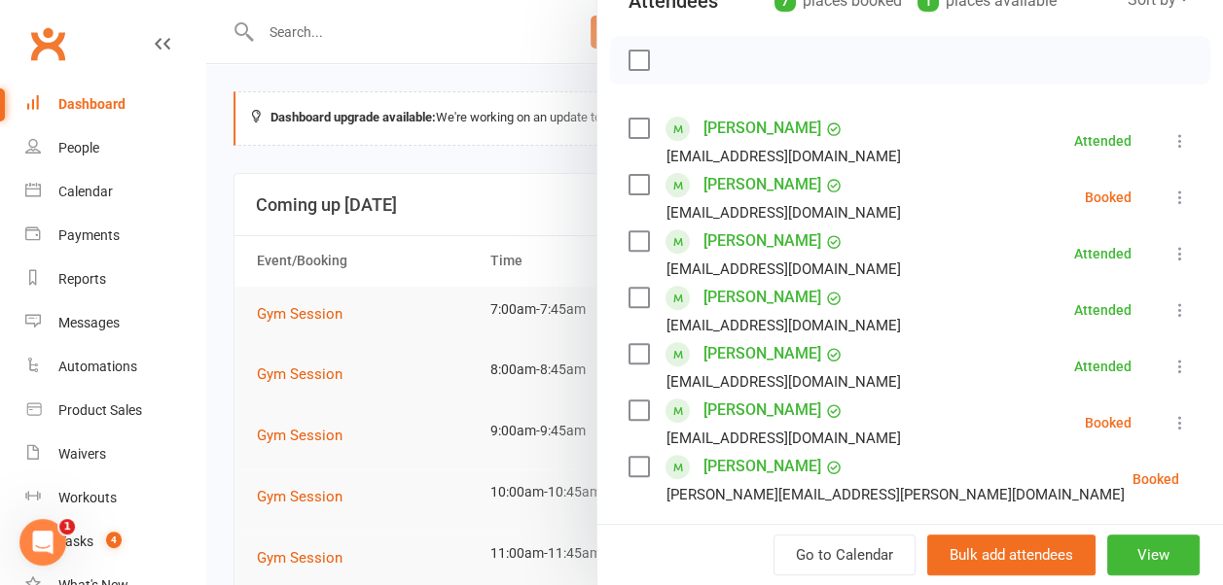
scroll to position [292, 0]
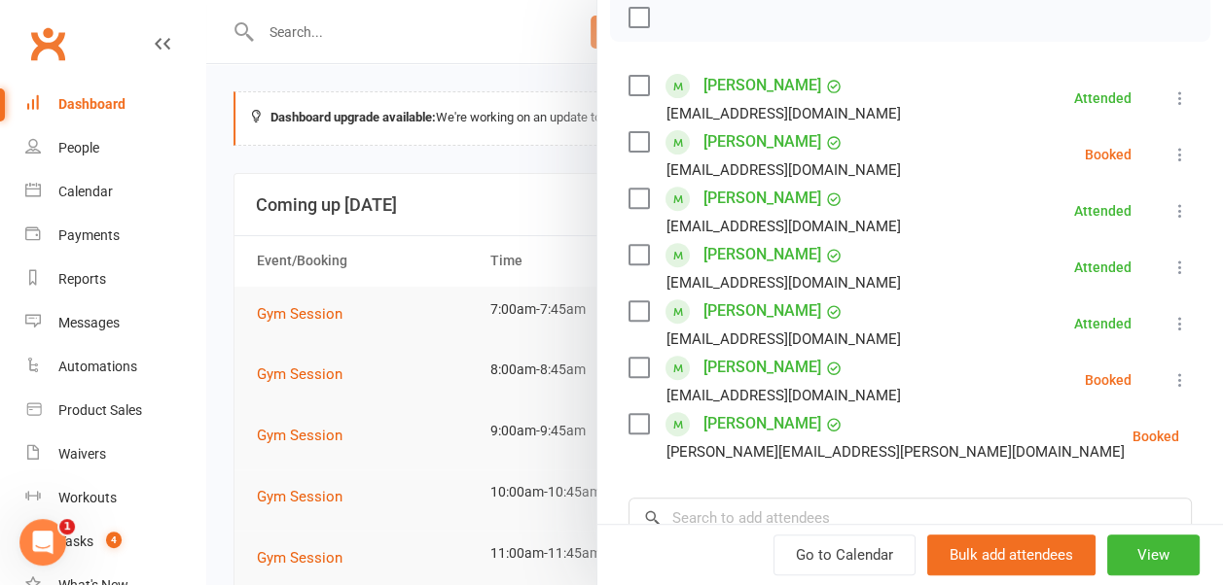
click at [1170, 156] on icon at bounding box center [1179, 154] width 19 height 19
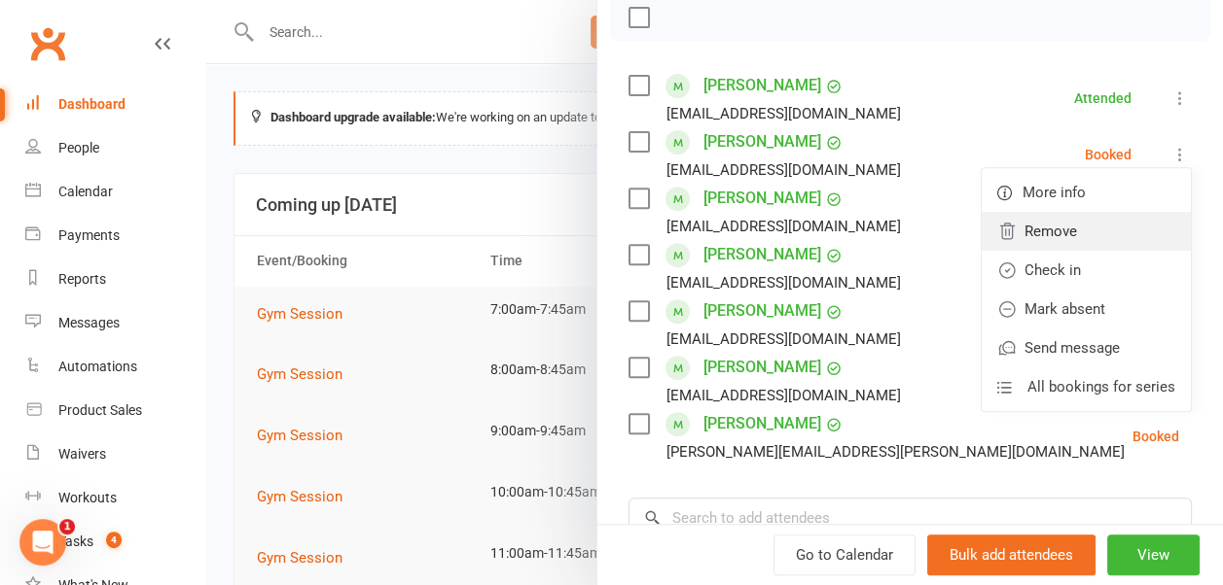
click at [1033, 231] on link "Remove" at bounding box center [1085, 231] width 209 height 39
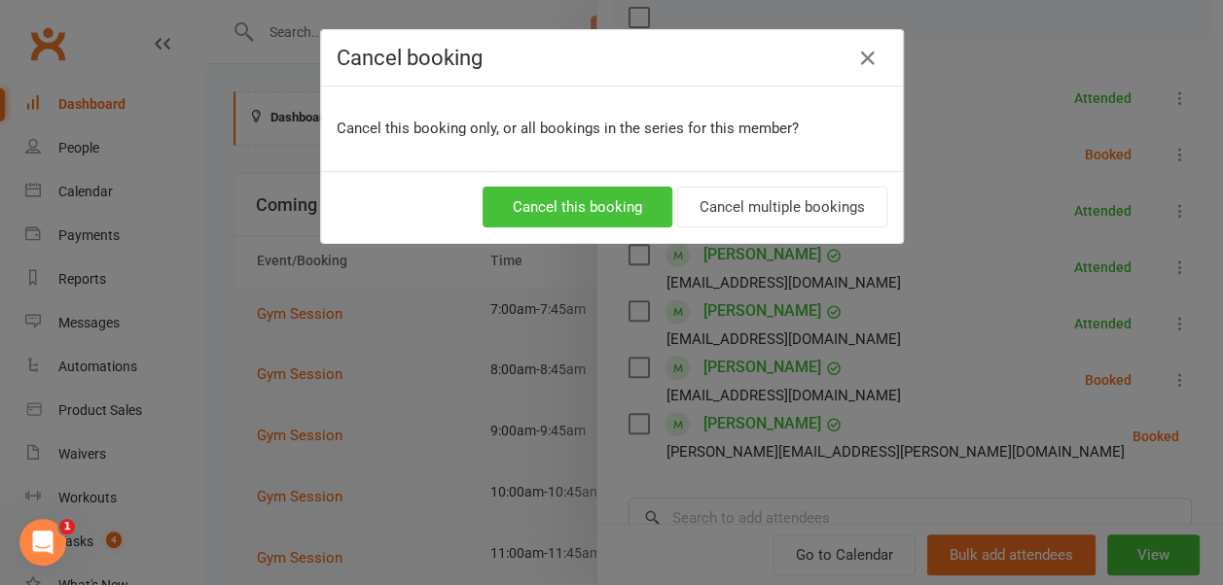
click at [652, 206] on button "Cancel this booking" at bounding box center [577, 207] width 190 height 41
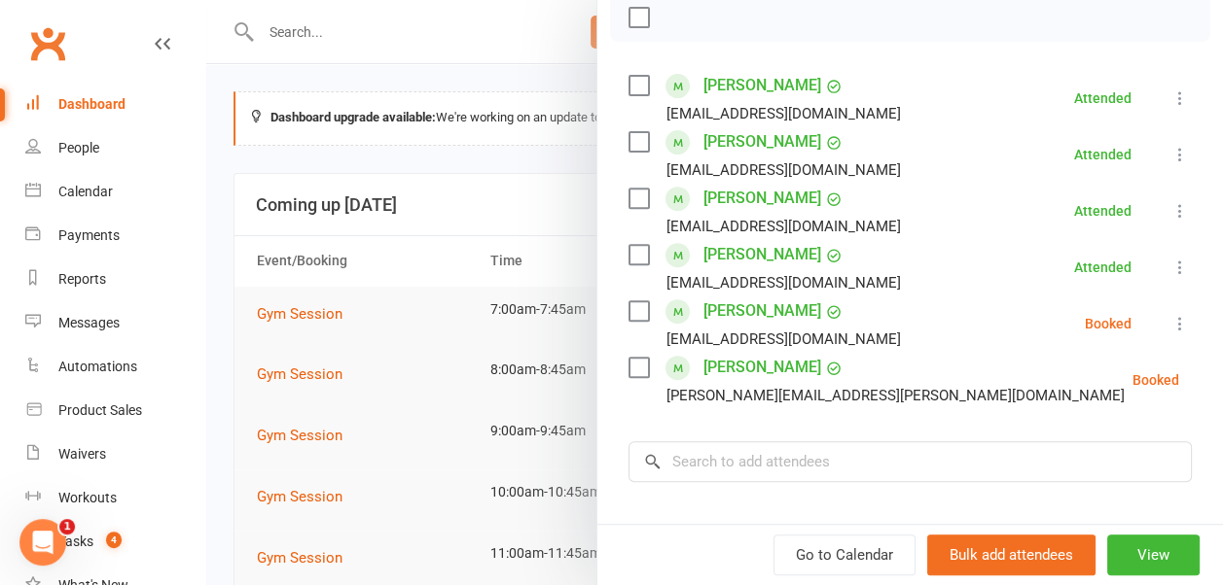
click at [566, 181] on div at bounding box center [714, 292] width 1016 height 585
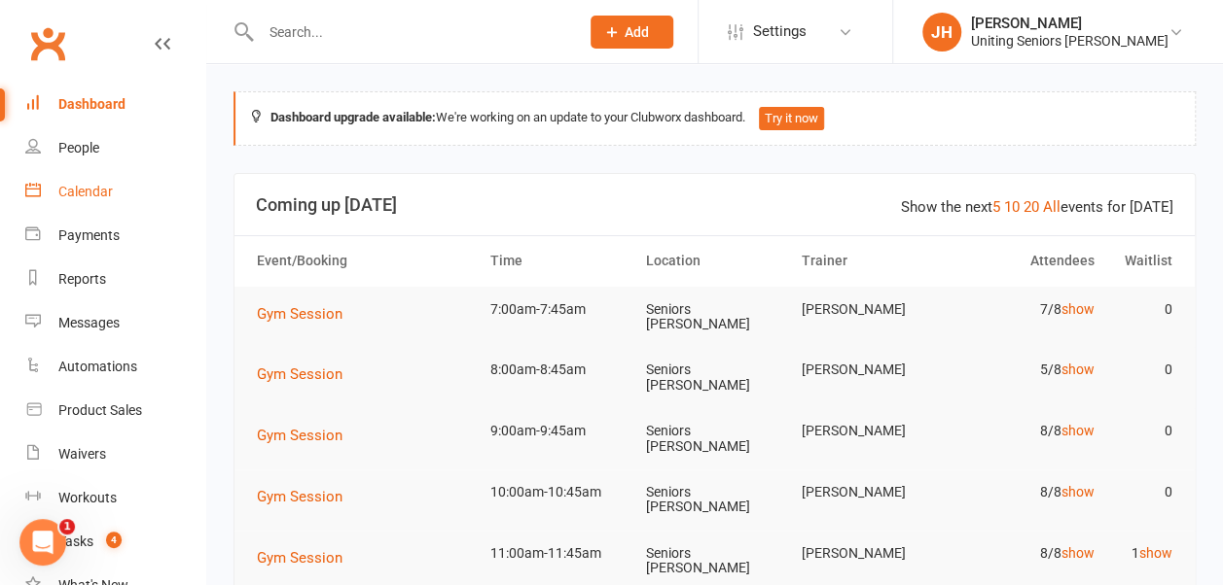
click at [95, 200] on link "Calendar" at bounding box center [115, 192] width 180 height 44
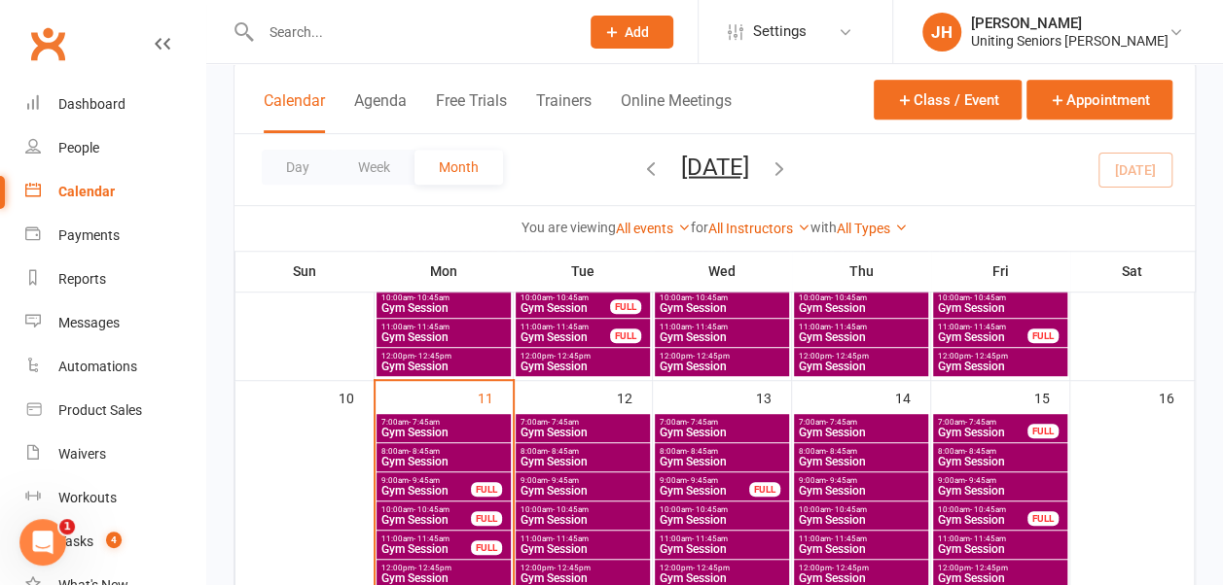
scroll to position [486, 0]
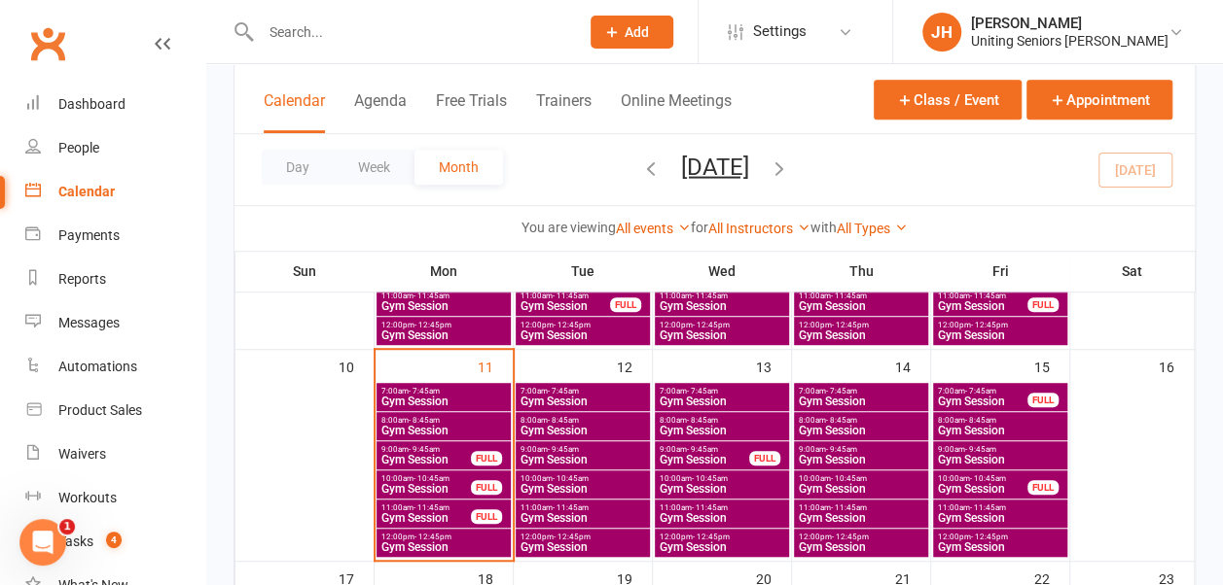
click at [630, 418] on span "8:00am - 8:45am" at bounding box center [582, 420] width 126 height 9
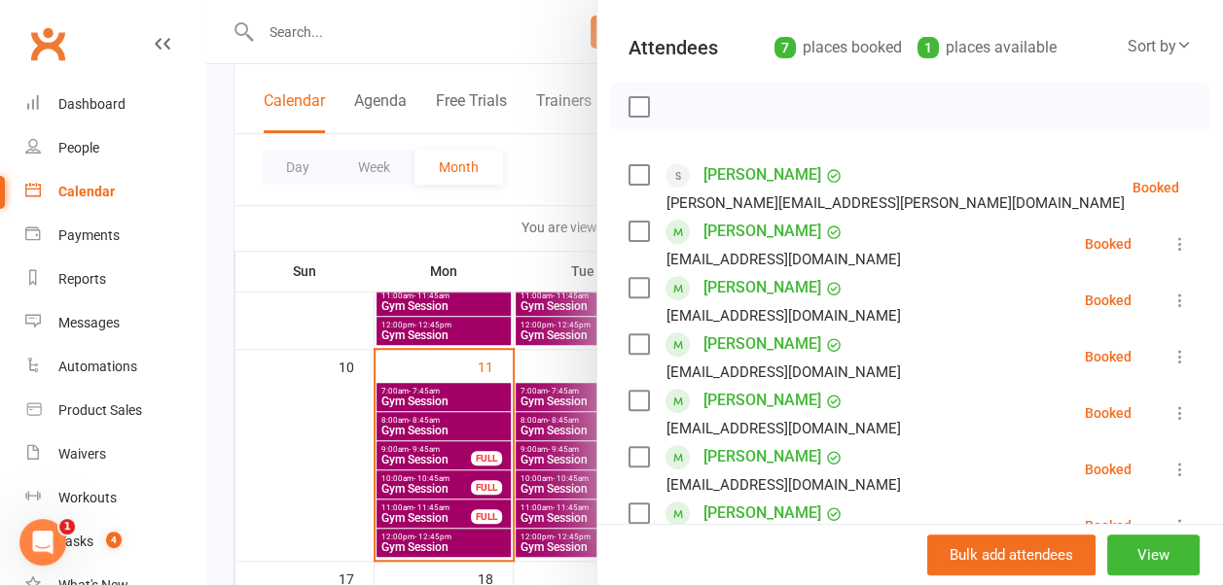
scroll to position [195, 0]
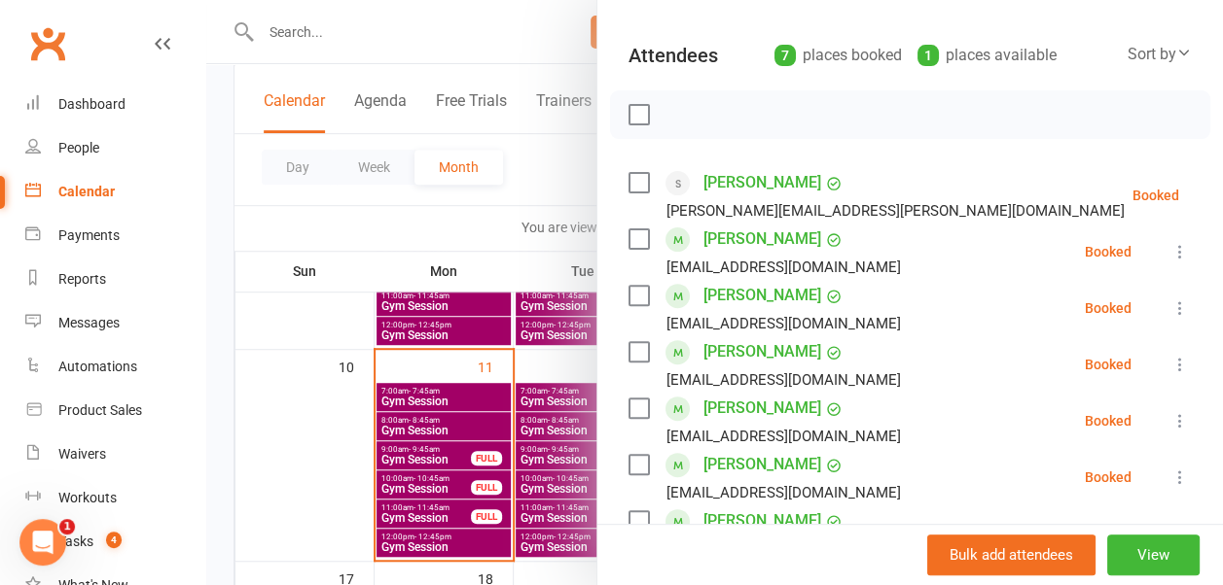
click at [517, 208] on div at bounding box center [714, 292] width 1016 height 585
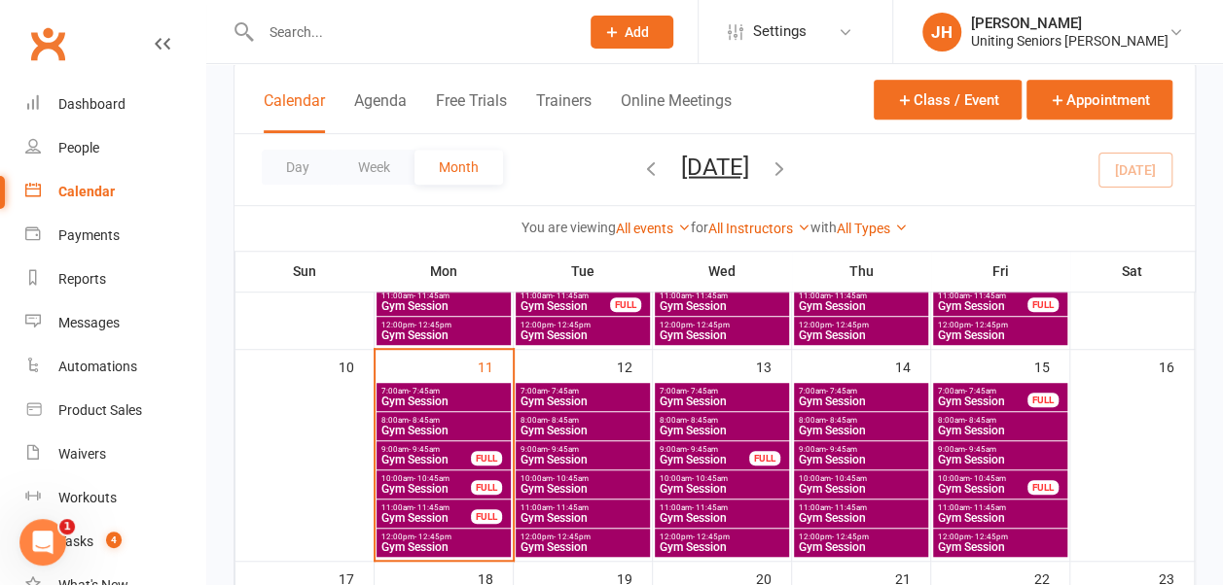
click at [609, 400] on span "Gym Session" at bounding box center [582, 402] width 126 height 12
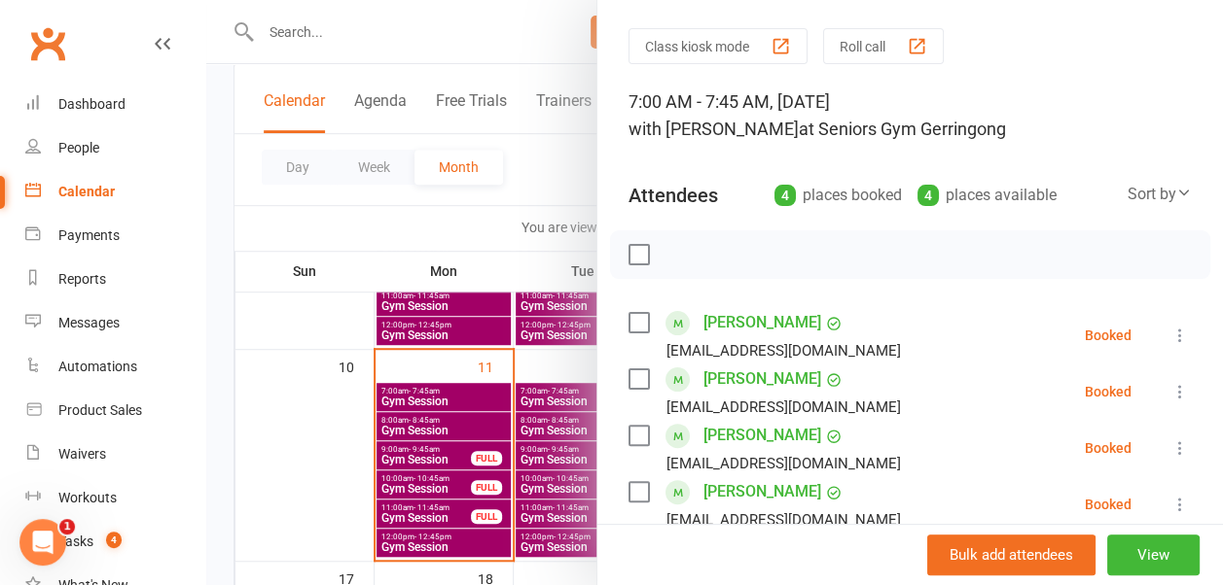
scroll to position [292, 0]
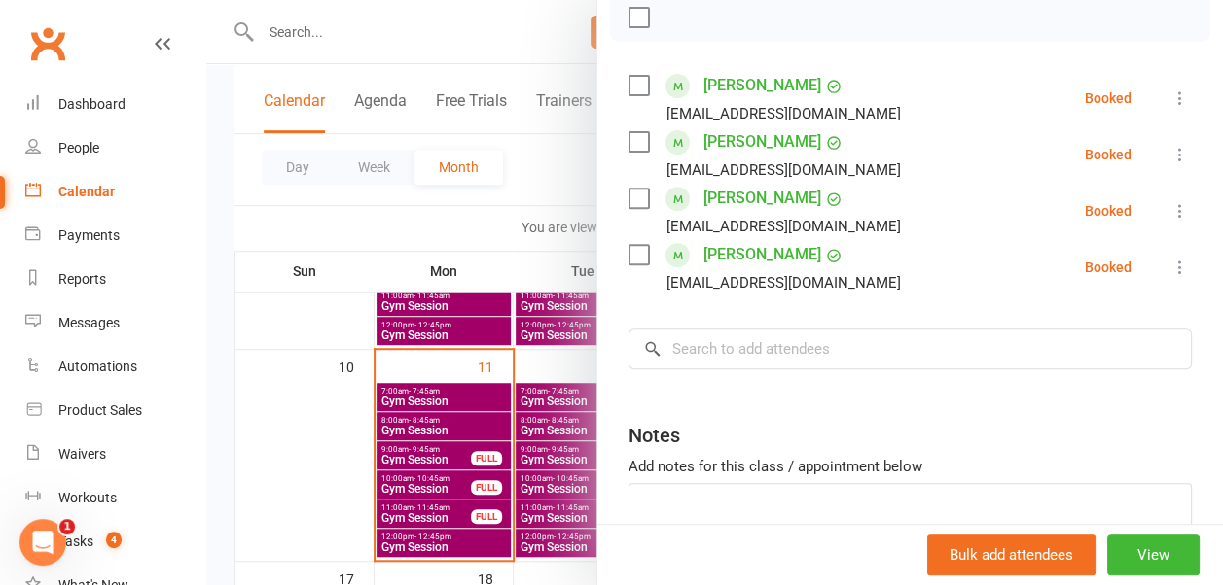
click at [1168, 159] on button at bounding box center [1179, 154] width 23 height 23
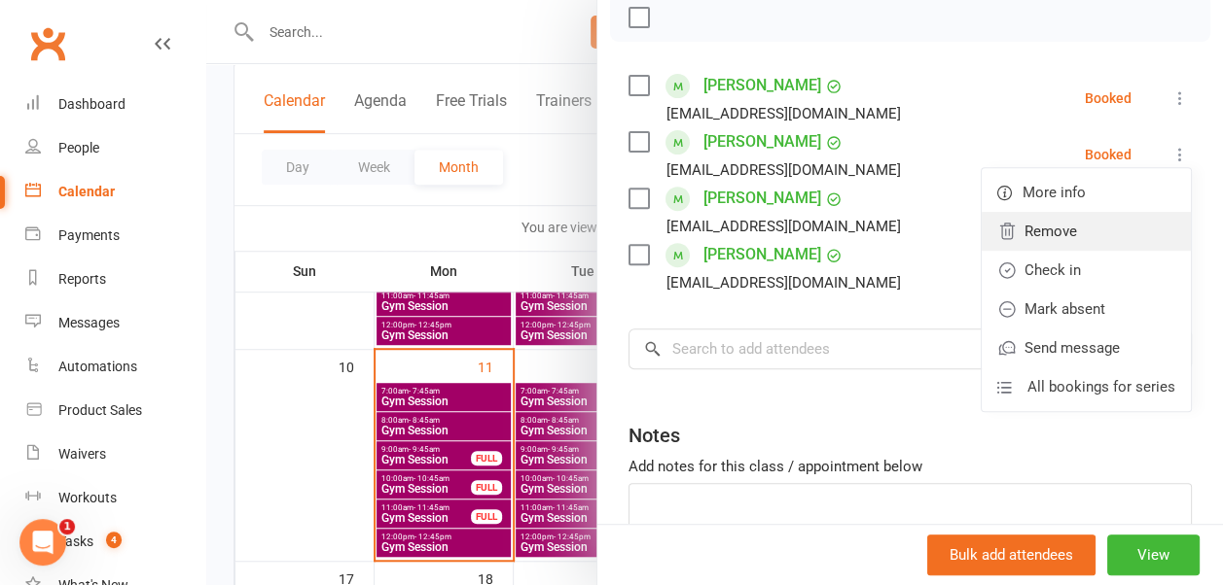
click at [1111, 232] on link "Remove" at bounding box center [1085, 231] width 209 height 39
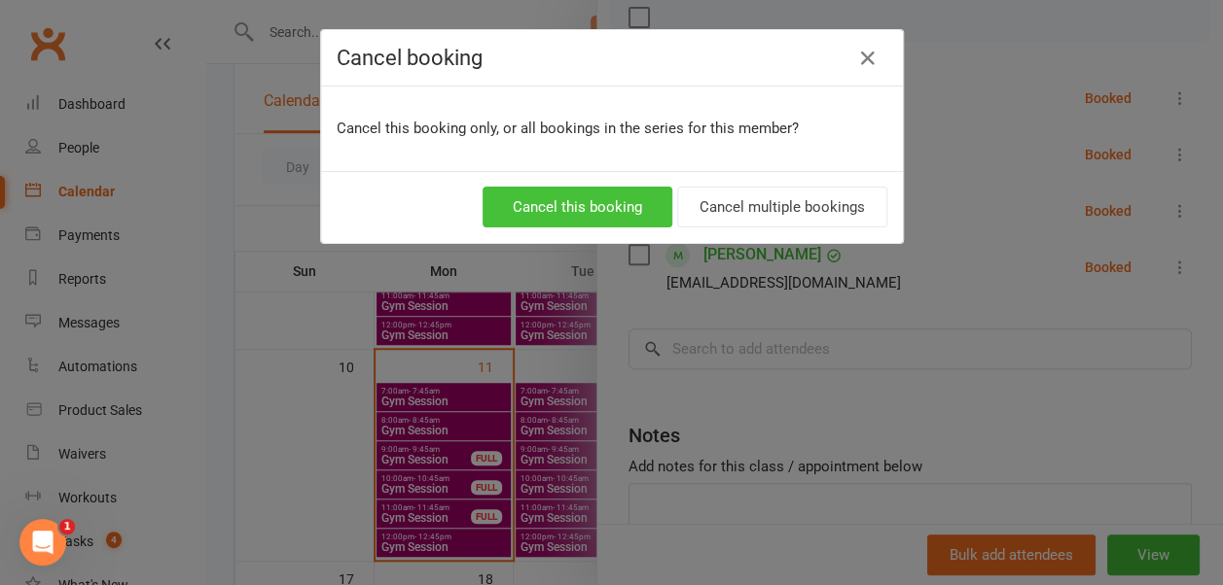
click at [577, 198] on button "Cancel this booking" at bounding box center [577, 207] width 190 height 41
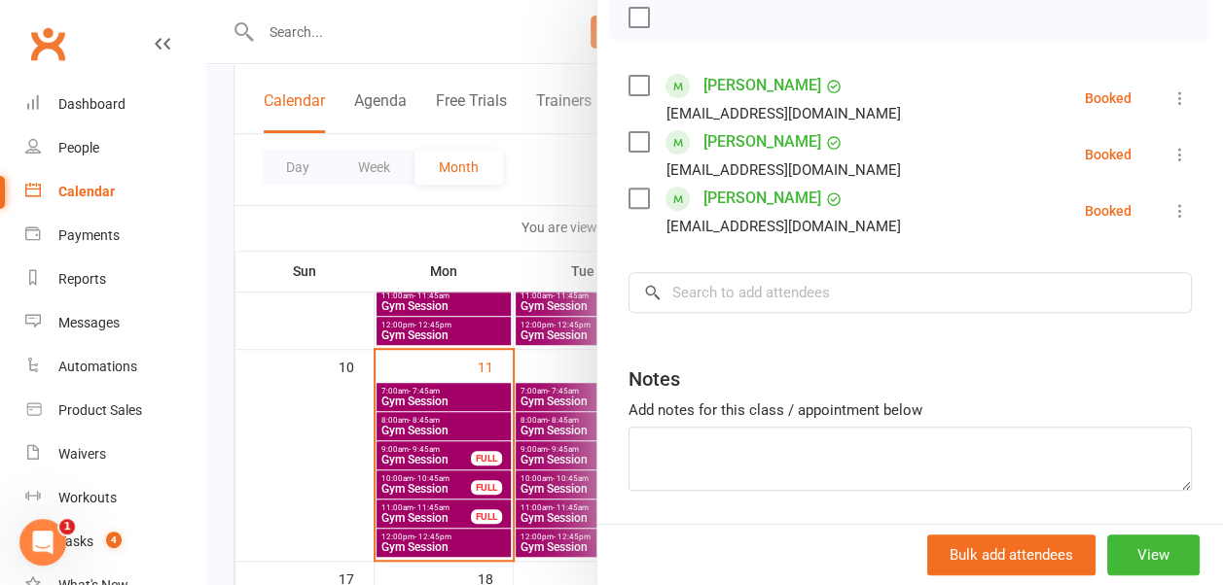
click at [550, 168] on div at bounding box center [714, 292] width 1016 height 585
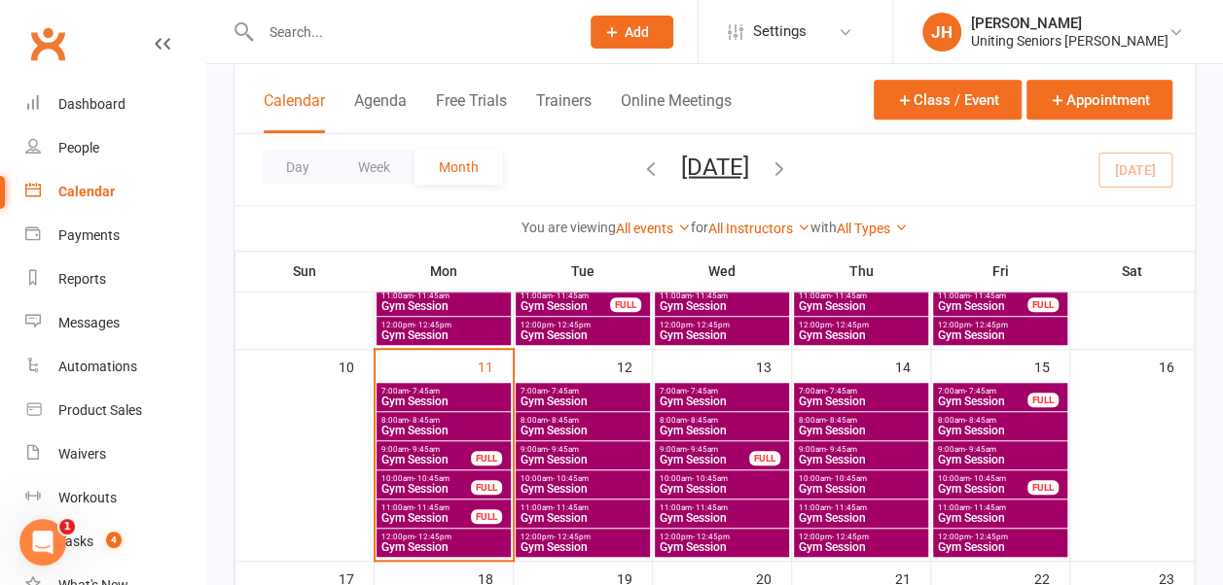
scroll to position [584, 0]
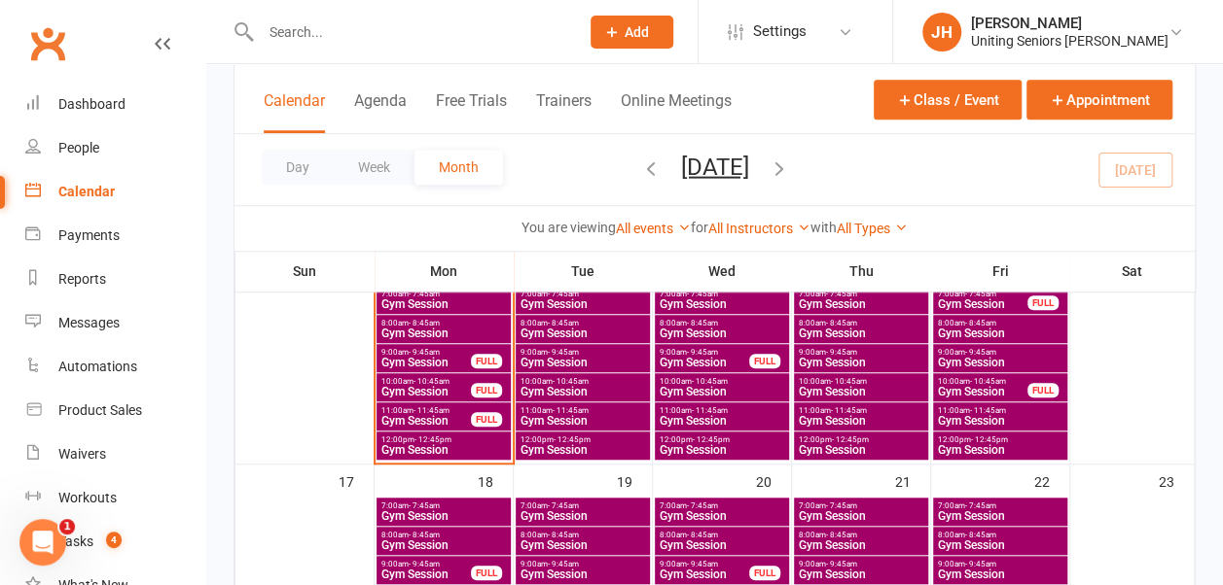
click at [855, 200] on div "Day Week Month [DATE] [DATE] Sun Mon Tue Wed Thu Fri Sat 27 28 29 30 31 01 02 0…" at bounding box center [714, 169] width 960 height 71
click at [852, 187] on div "Day Week Month [DATE] [DATE] Sun Mon Tue Wed Thu Fri Sat 27 28 29 30 31 01 02 0…" at bounding box center [714, 169] width 960 height 71
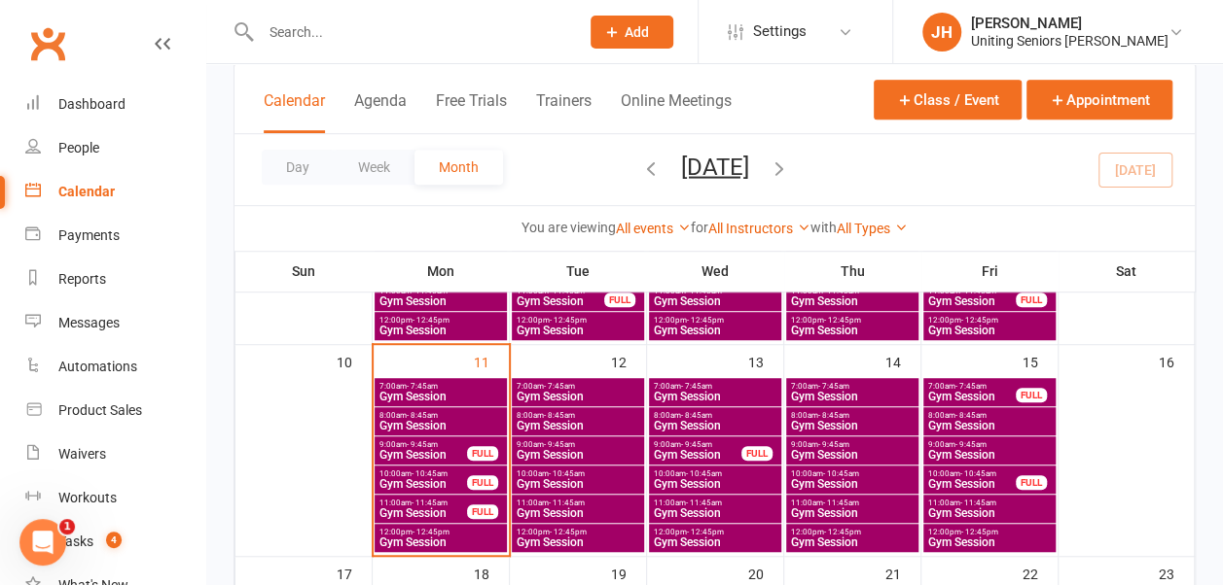
scroll to position [492, 0]
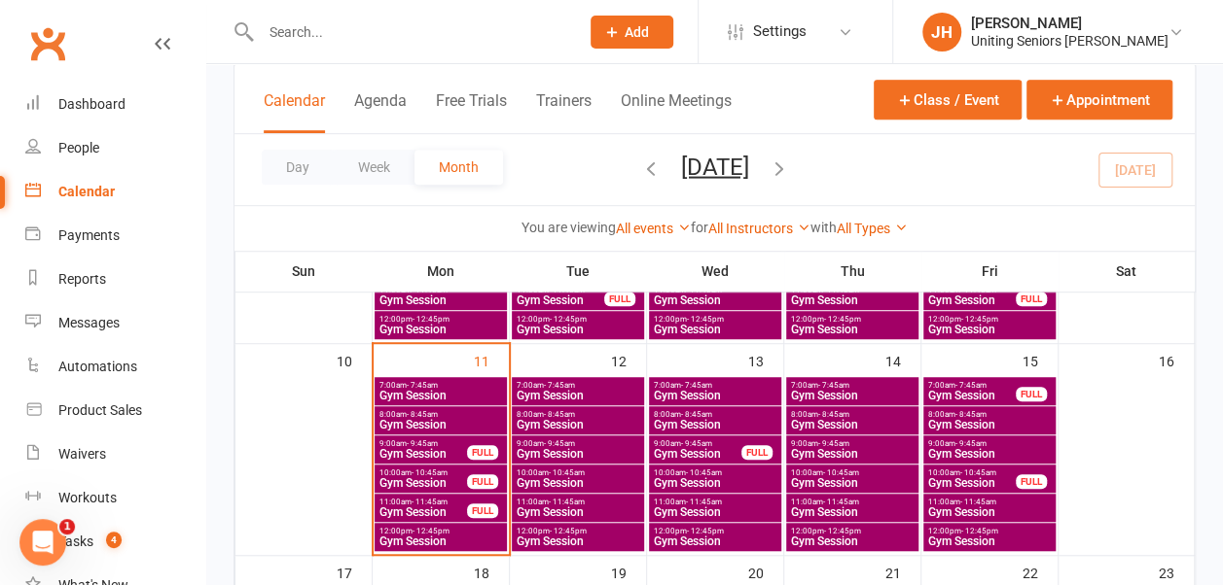
click at [477, 385] on span "7:00am - 7:45am" at bounding box center [440, 385] width 124 height 9
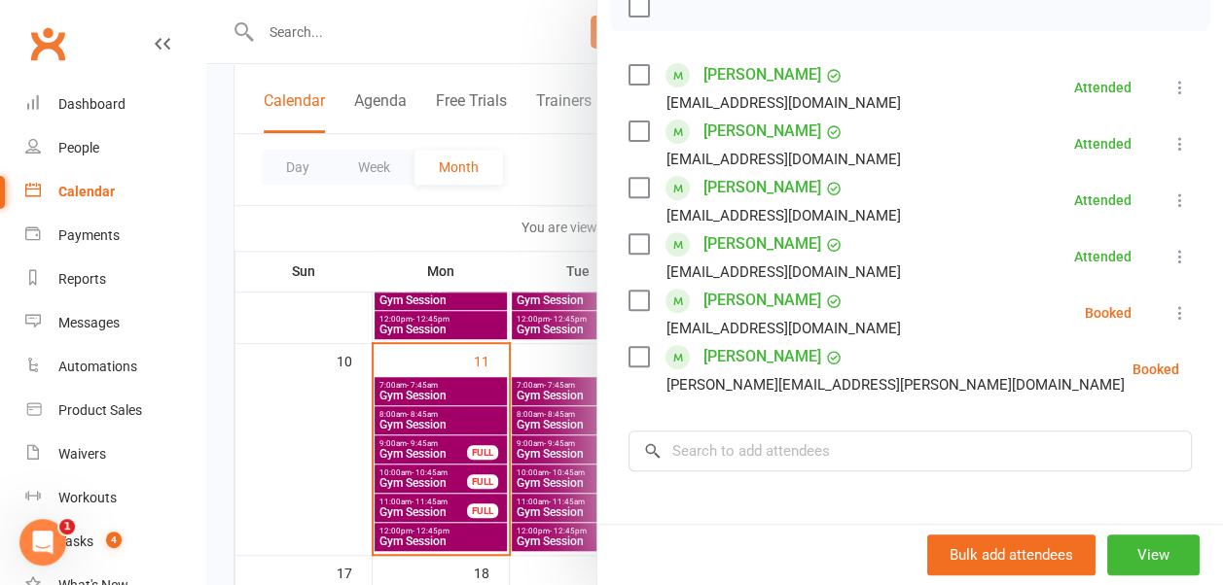
scroll to position [284, 0]
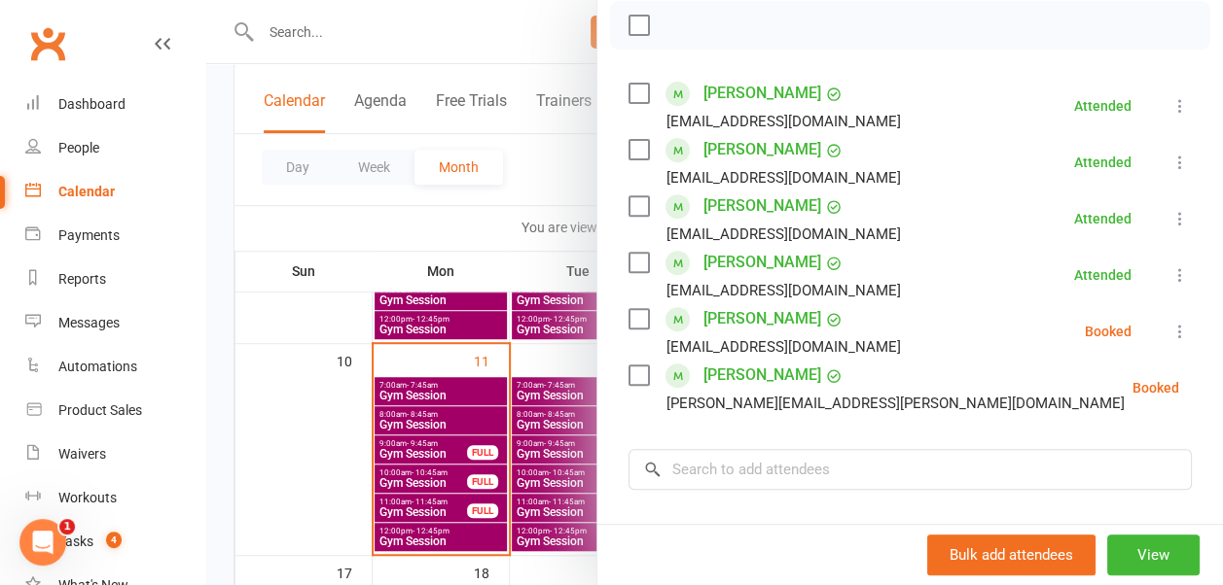
click at [513, 205] on div at bounding box center [714, 292] width 1016 height 585
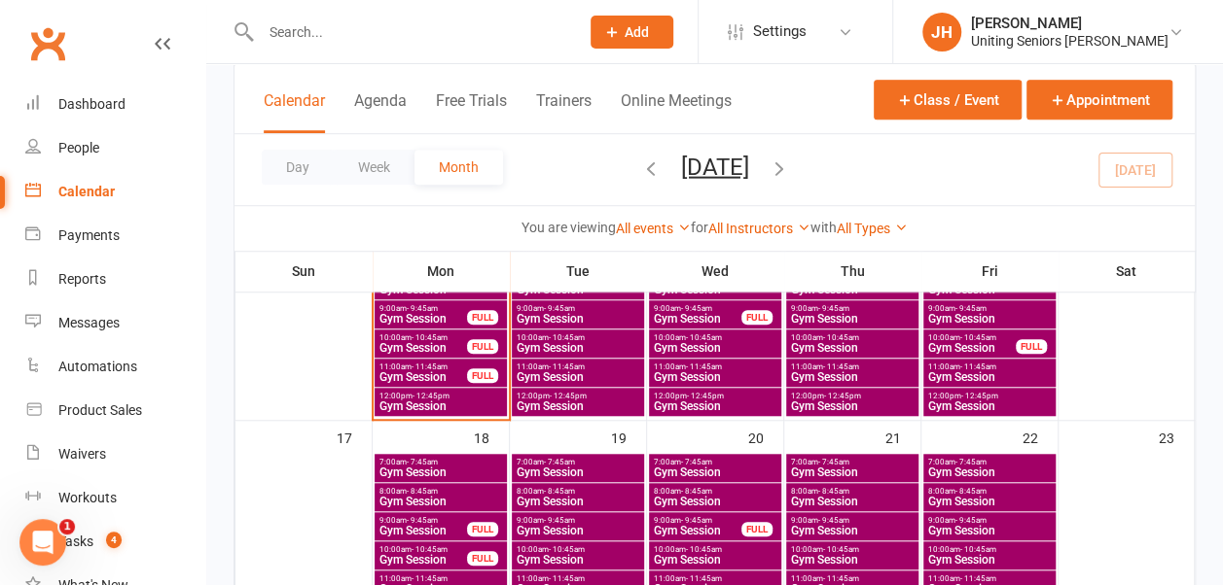
scroll to position [632, 0]
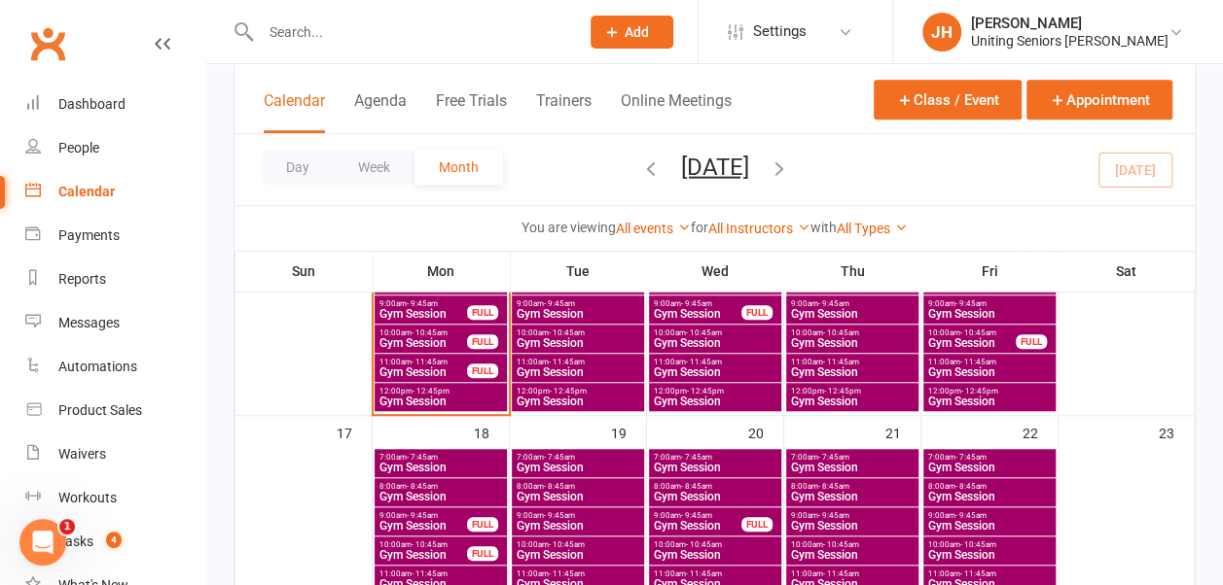
click at [445, 462] on span "Gym Session" at bounding box center [440, 468] width 124 height 12
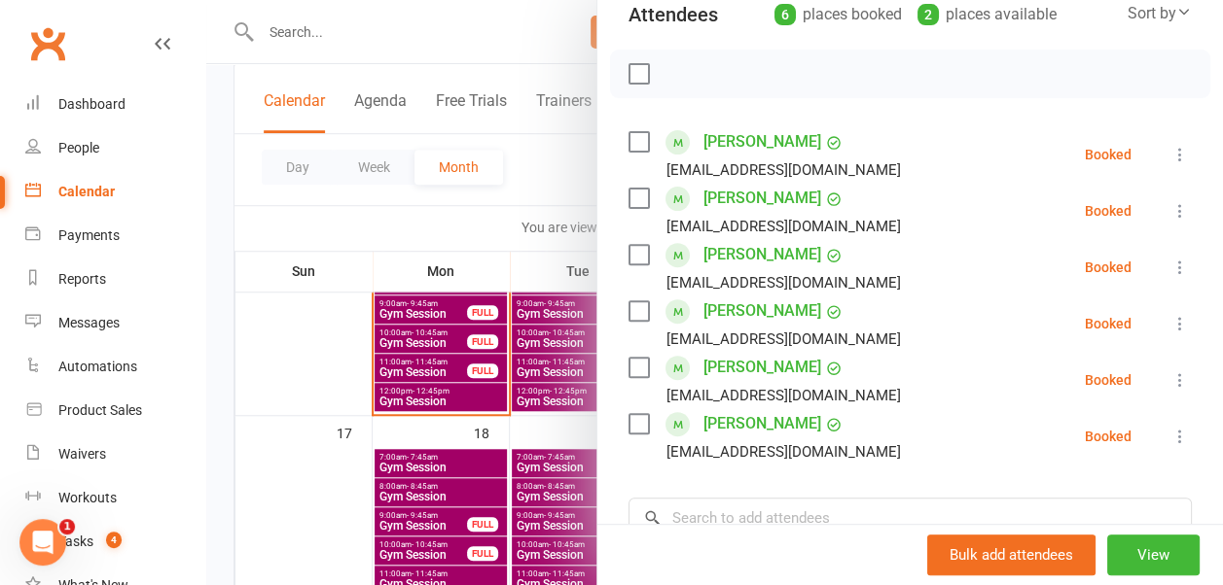
scroll to position [222, 0]
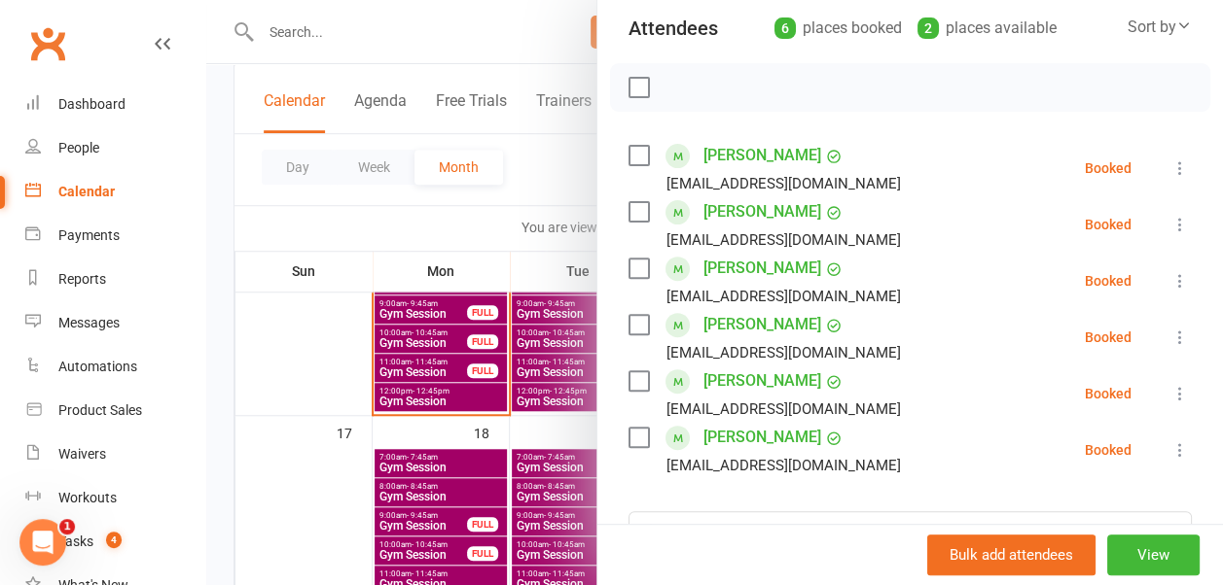
click at [483, 195] on div at bounding box center [714, 292] width 1016 height 585
